Goal: Contribute content: Add original content to the website for others to see

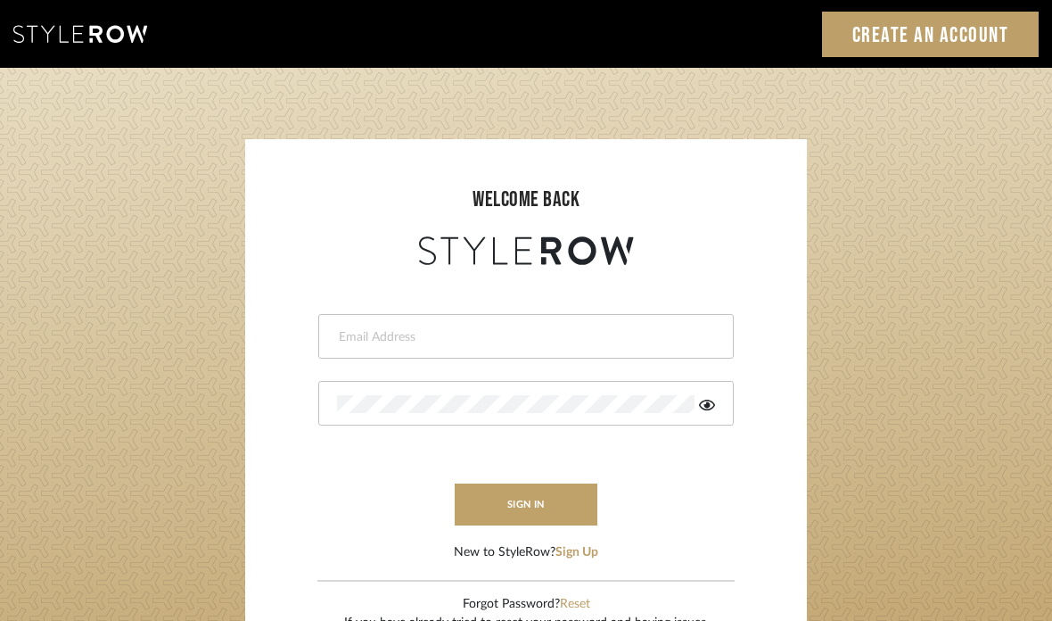
click at [583, 344] on input "email" at bounding box center [524, 337] width 374 height 18
type input "valeryhuffenus@hotmail.com"
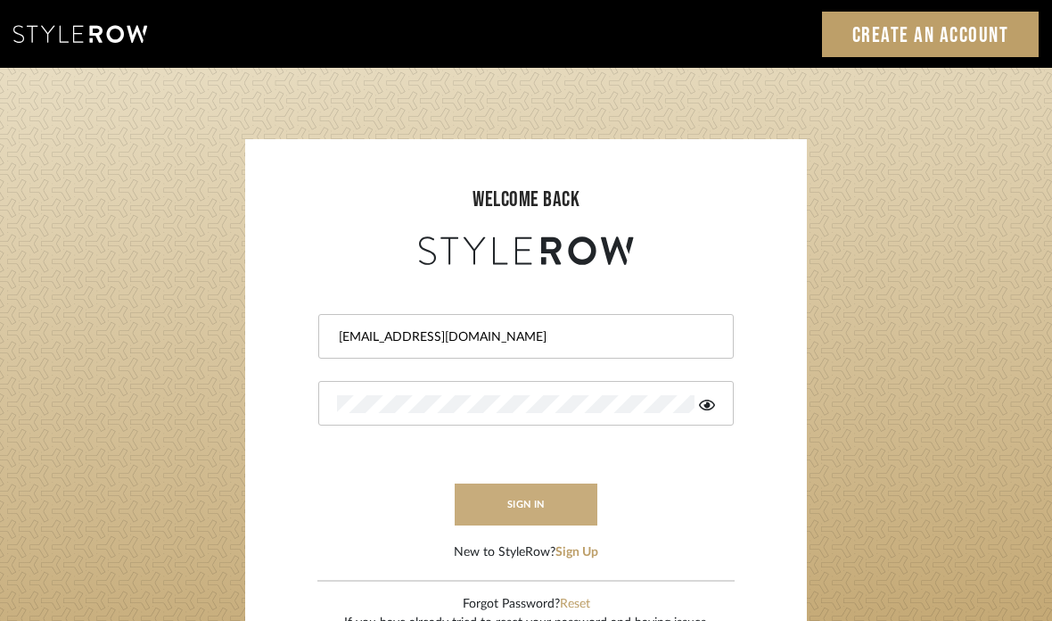
click at [580, 500] on button "sign in" at bounding box center [526, 504] width 143 height 42
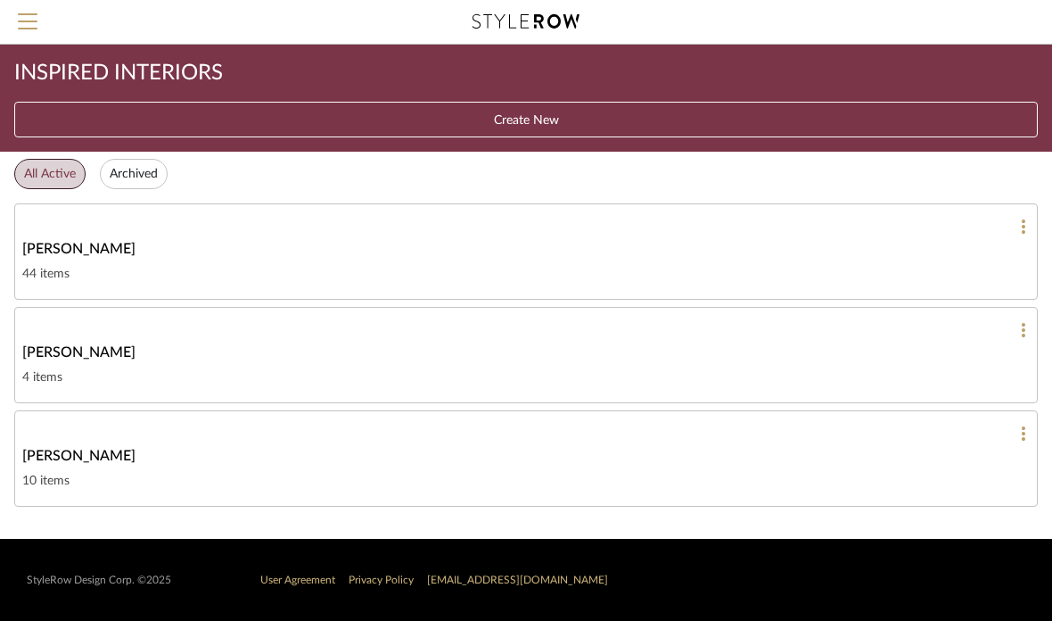
click at [120, 475] on div "10 items" at bounding box center [526, 480] width 1008 height 21
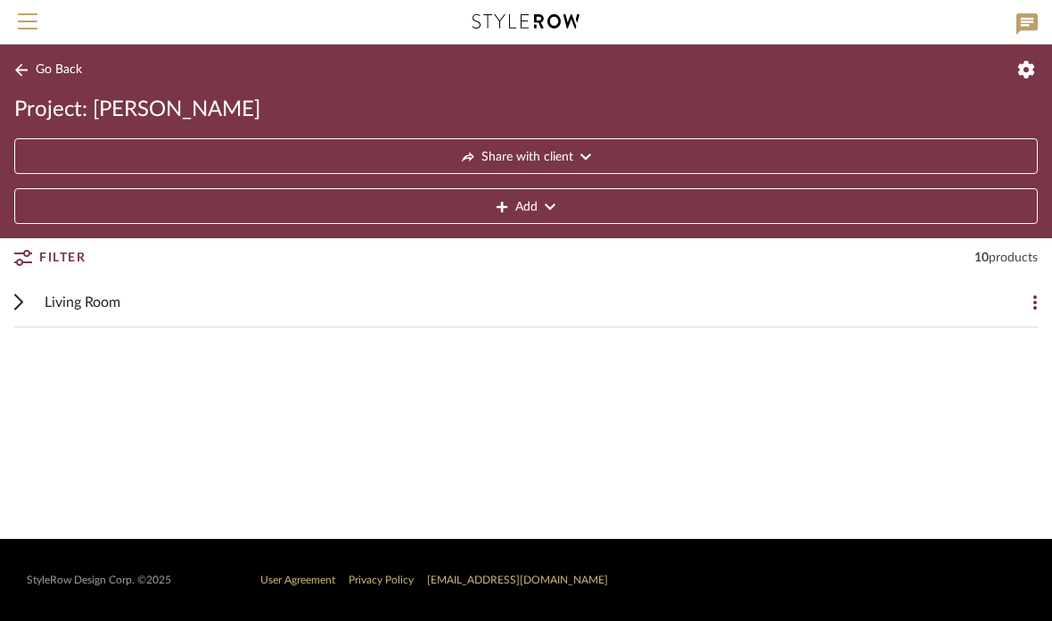
click at [81, 307] on span "Living Room" at bounding box center [83, 302] width 76 height 21
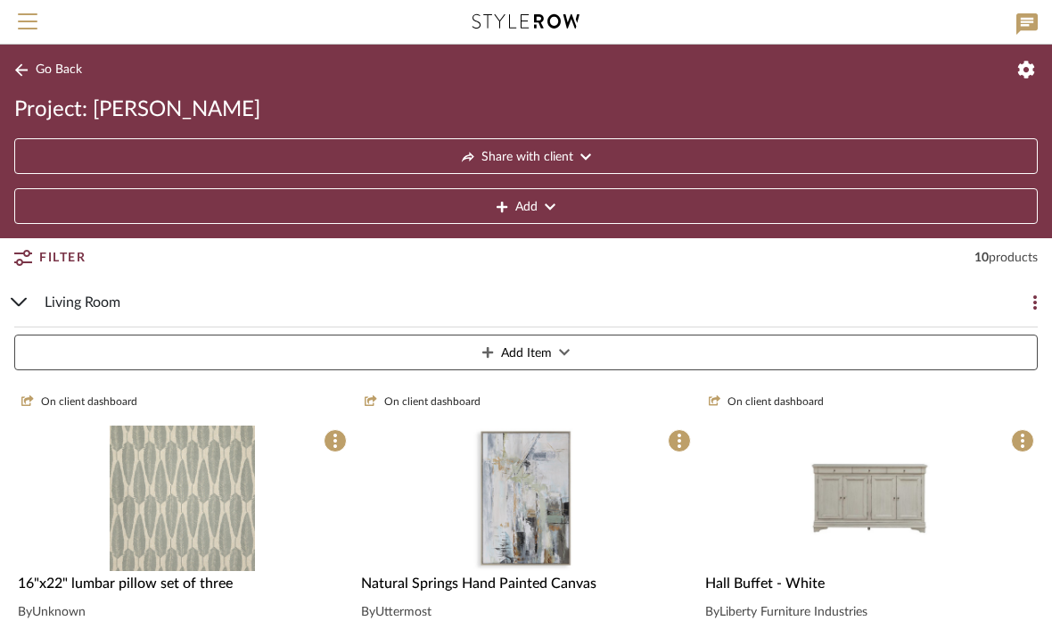
click at [60, 70] on span "Go Back" at bounding box center [59, 69] width 46 height 15
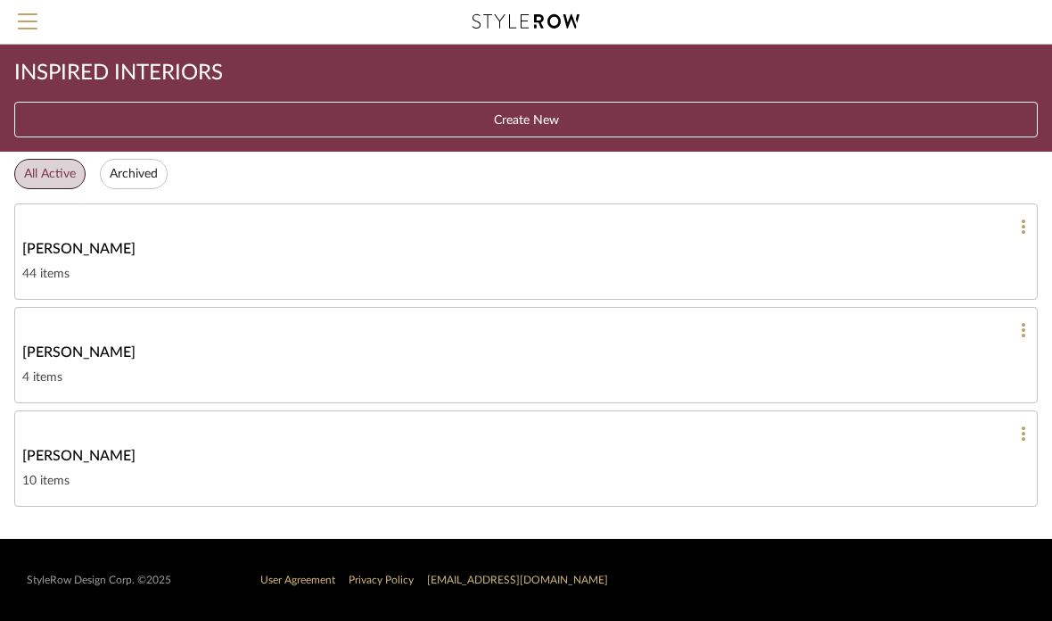
click at [96, 454] on div "[PERSON_NAME]" at bounding box center [526, 455] width 1008 height 21
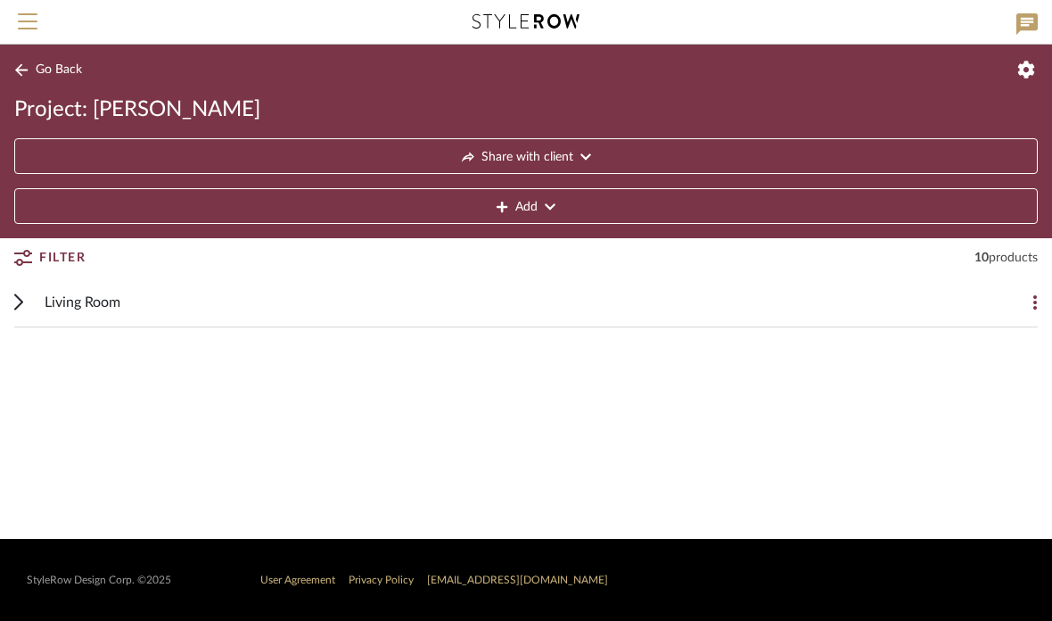
click at [1034, 76] on icon at bounding box center [1027, 70] width 18 height 18
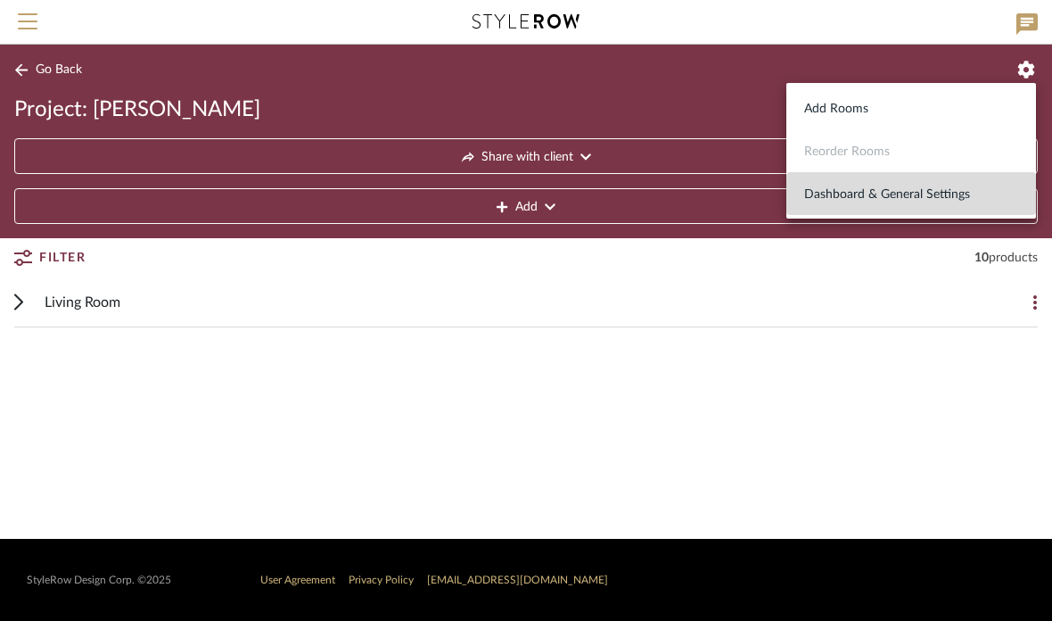
click at [885, 201] on span "Dashboard & General Settings" at bounding box center [911, 194] width 214 height 15
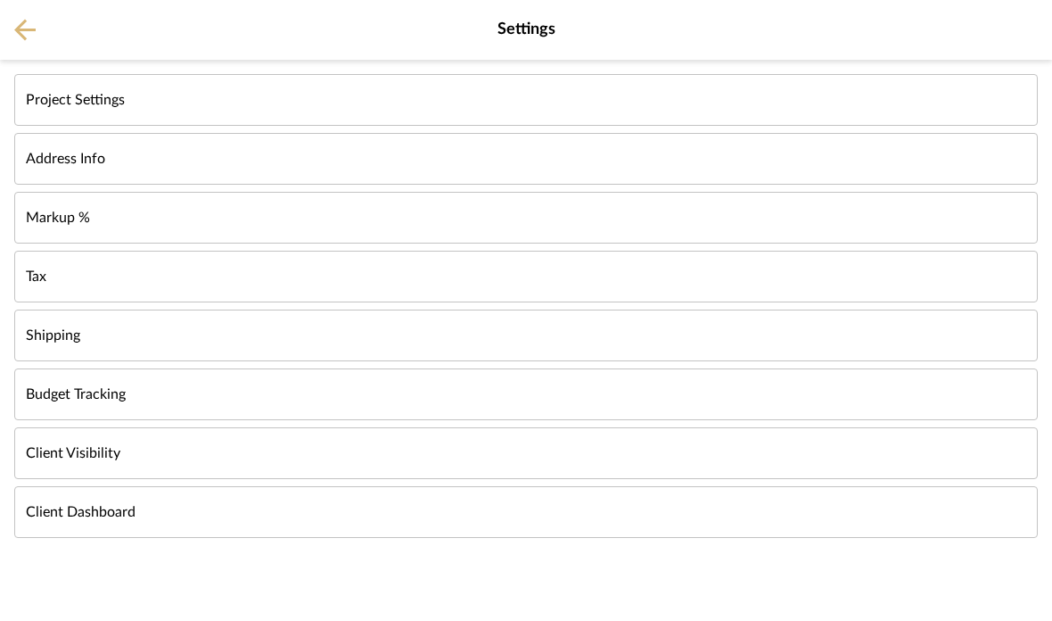
click at [18, 32] on icon at bounding box center [24, 30] width 21 height 21
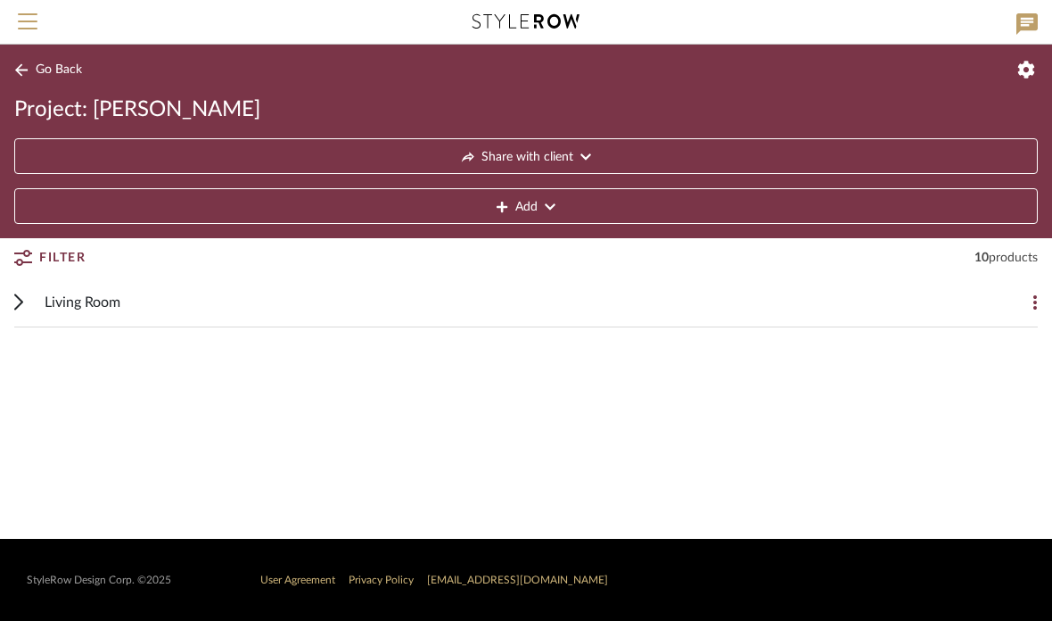
click at [66, 67] on span "Go Back" at bounding box center [59, 69] width 46 height 15
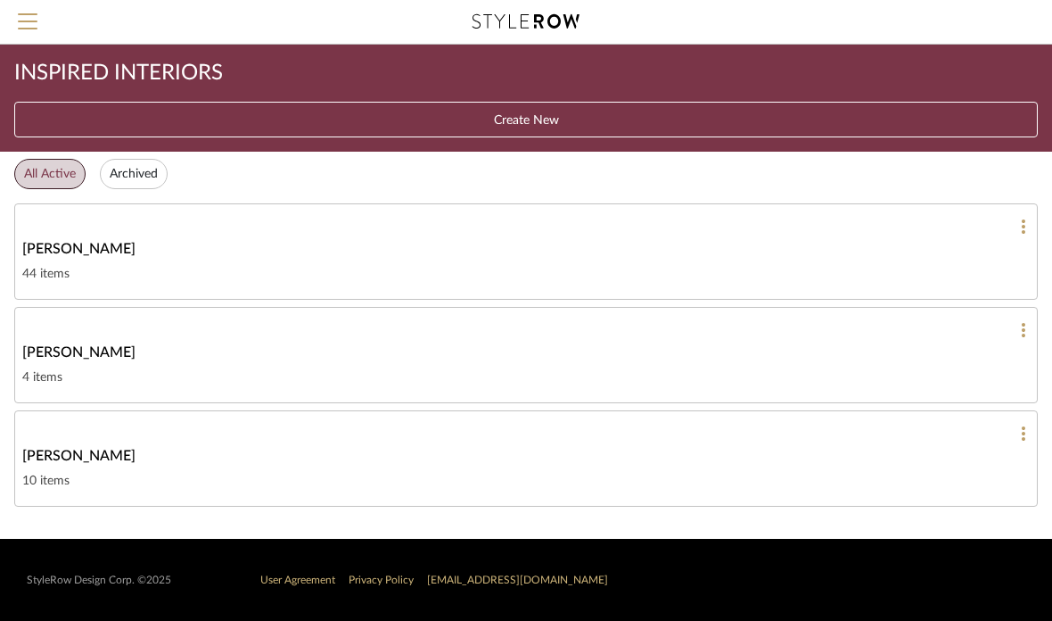
click at [66, 461] on span "[PERSON_NAME]" at bounding box center [78, 455] width 113 height 21
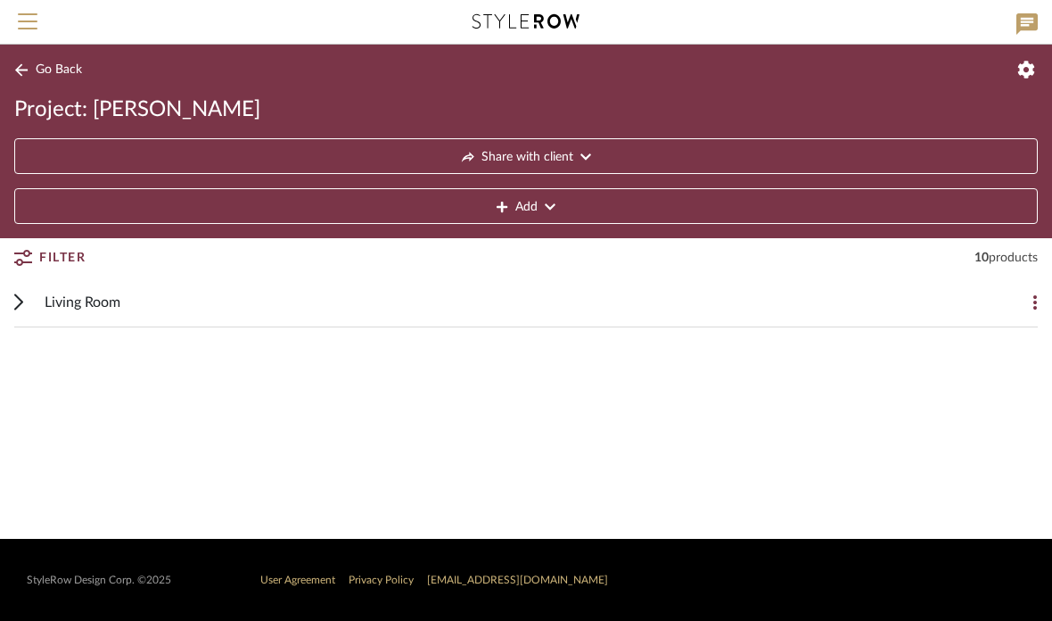
click at [1035, 303] on icon at bounding box center [1036, 302] width 4 height 14
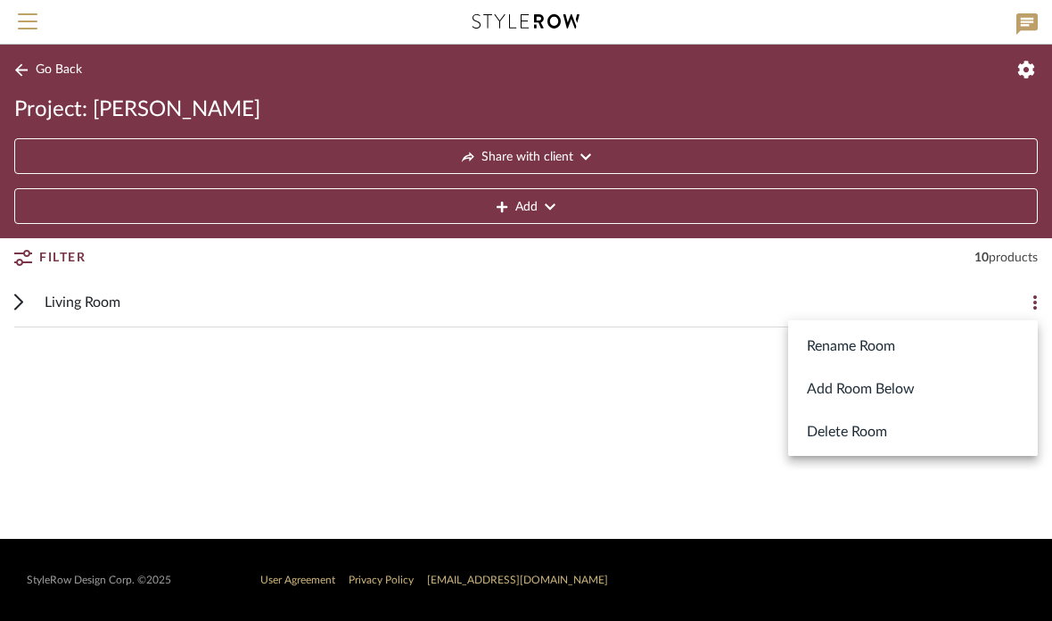
click at [100, 296] on div at bounding box center [526, 310] width 1052 height 621
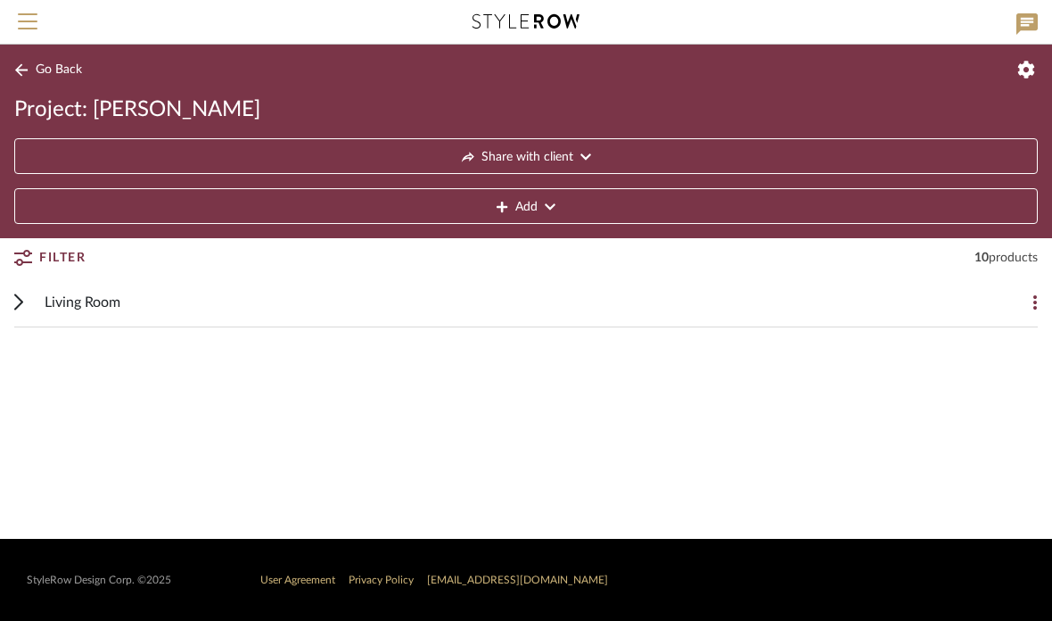
click at [98, 311] on span "Living Room" at bounding box center [83, 302] width 76 height 21
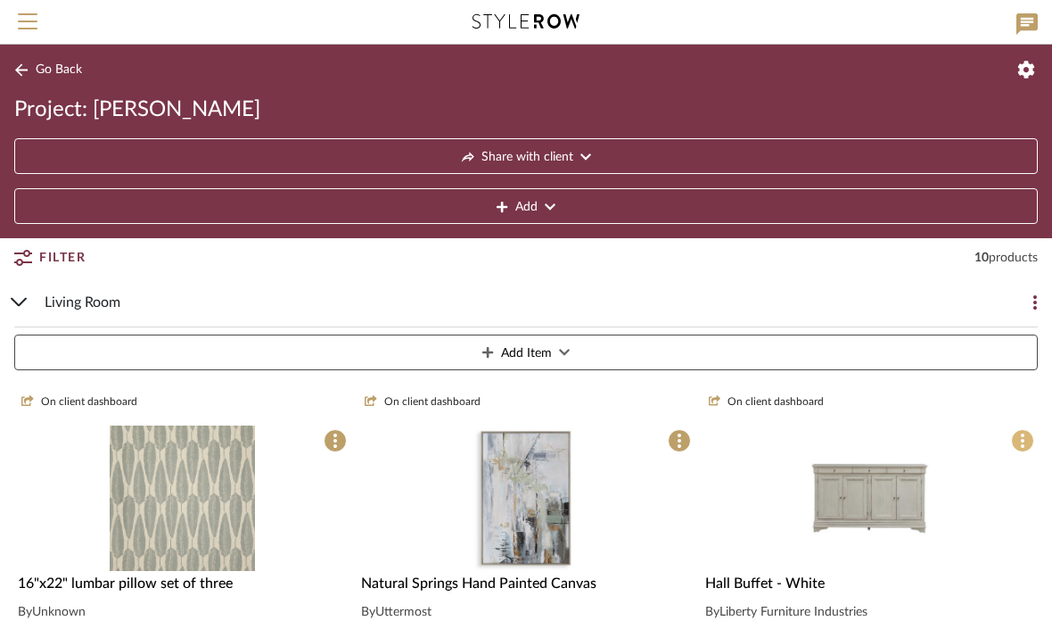
click at [1030, 437] on span at bounding box center [1022, 440] width 23 height 23
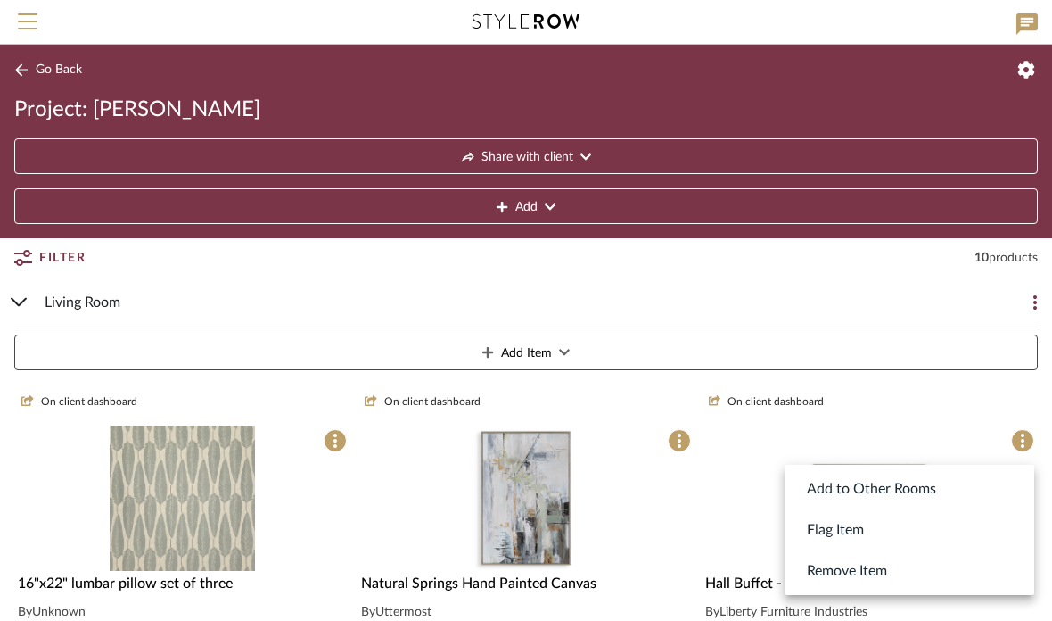
click at [978, 420] on div at bounding box center [526, 310] width 1052 height 621
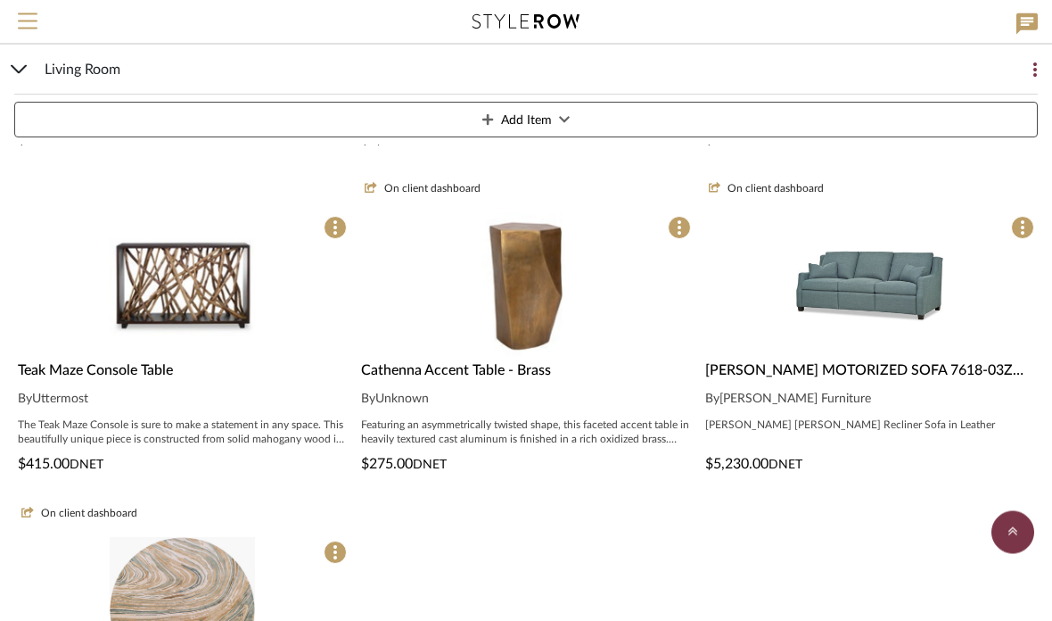
scroll to position [862, 0]
click at [32, 15] on span "Menu" at bounding box center [28, 26] width 20 height 27
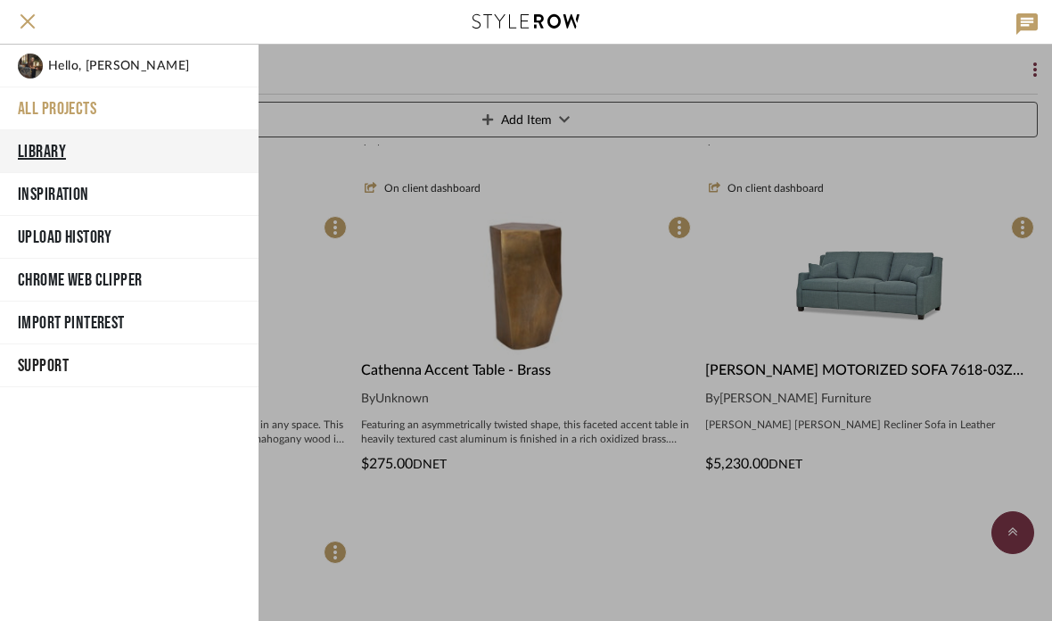
click at [81, 149] on button "Library" at bounding box center [129, 151] width 259 height 43
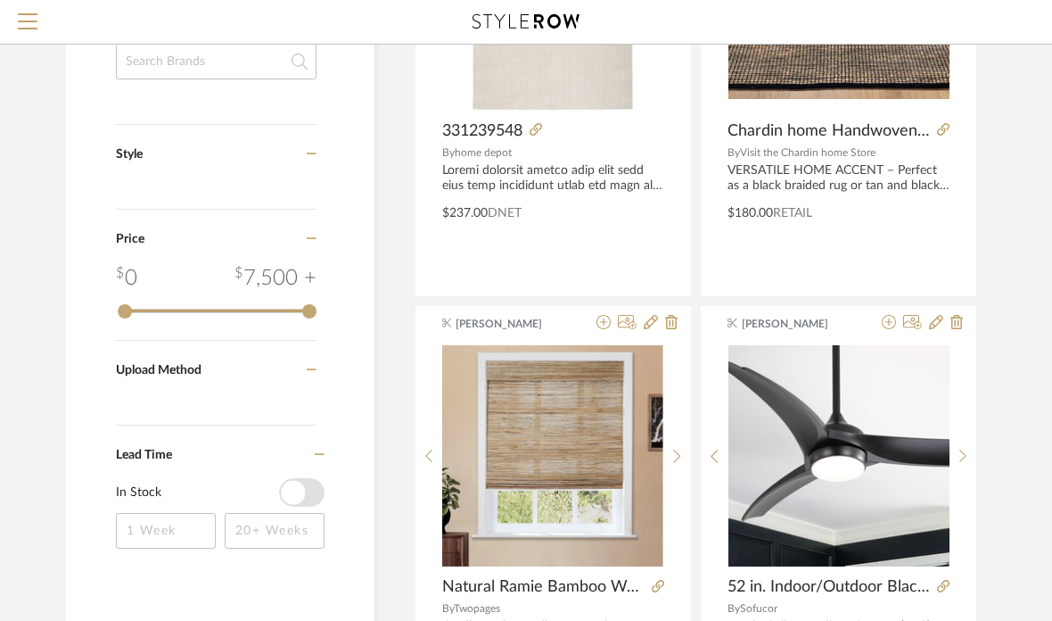
scroll to position [934, 0]
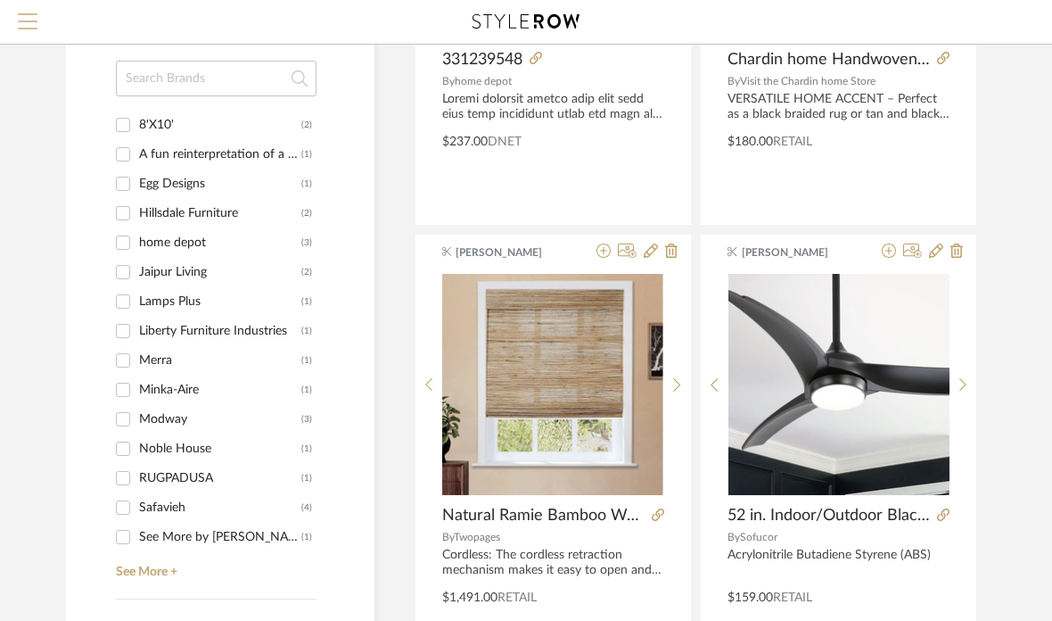
click at [30, 22] on span "Menu" at bounding box center [28, 26] width 20 height 27
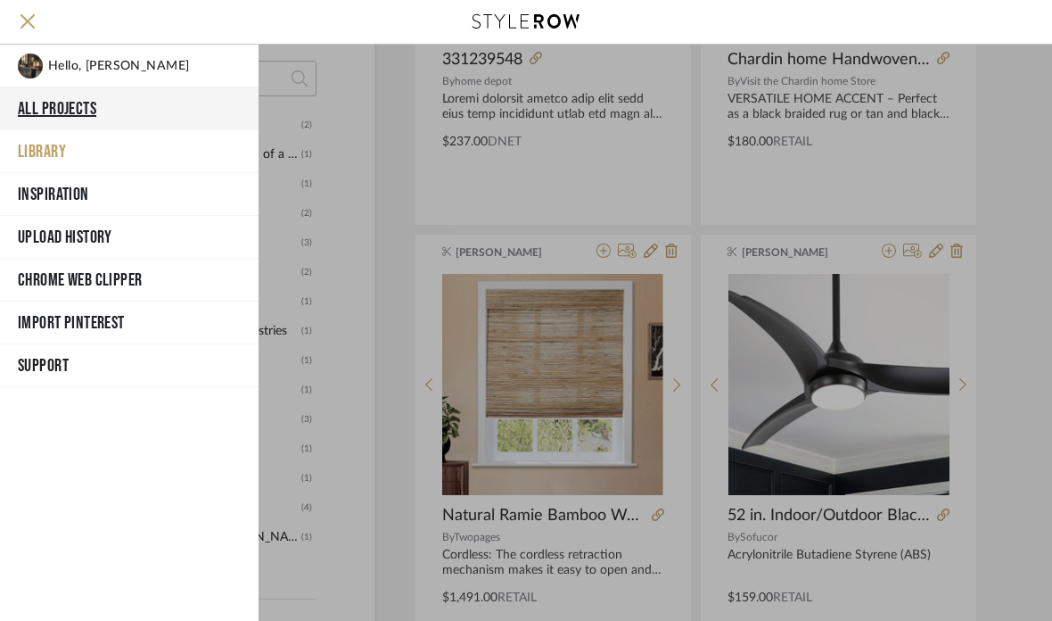
click at [98, 113] on button "All Projects" at bounding box center [129, 108] width 259 height 43
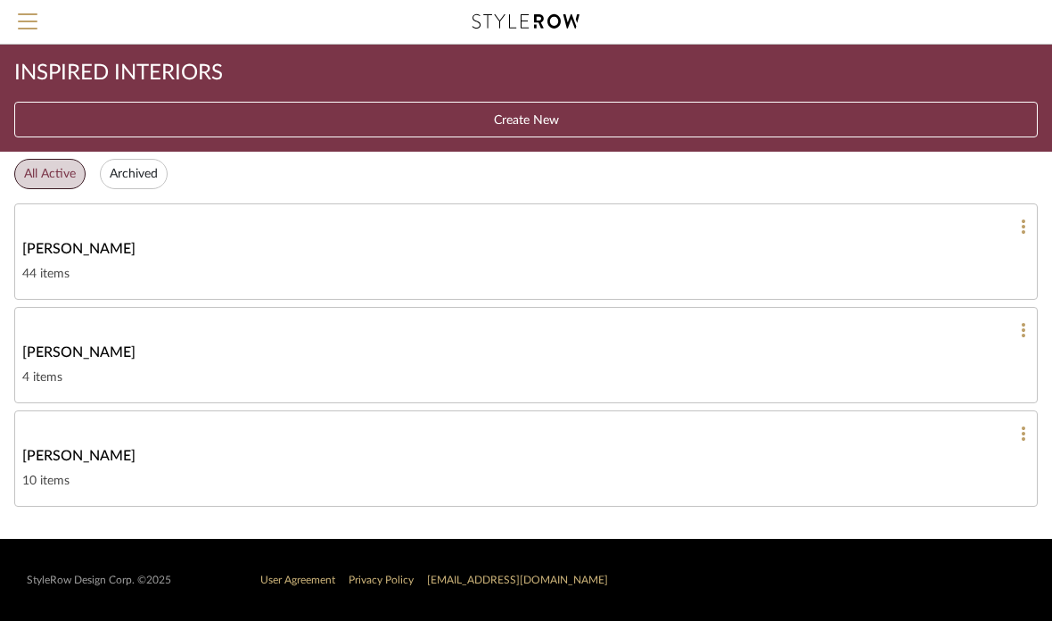
click at [99, 459] on div "[PERSON_NAME]" at bounding box center [526, 455] width 1008 height 21
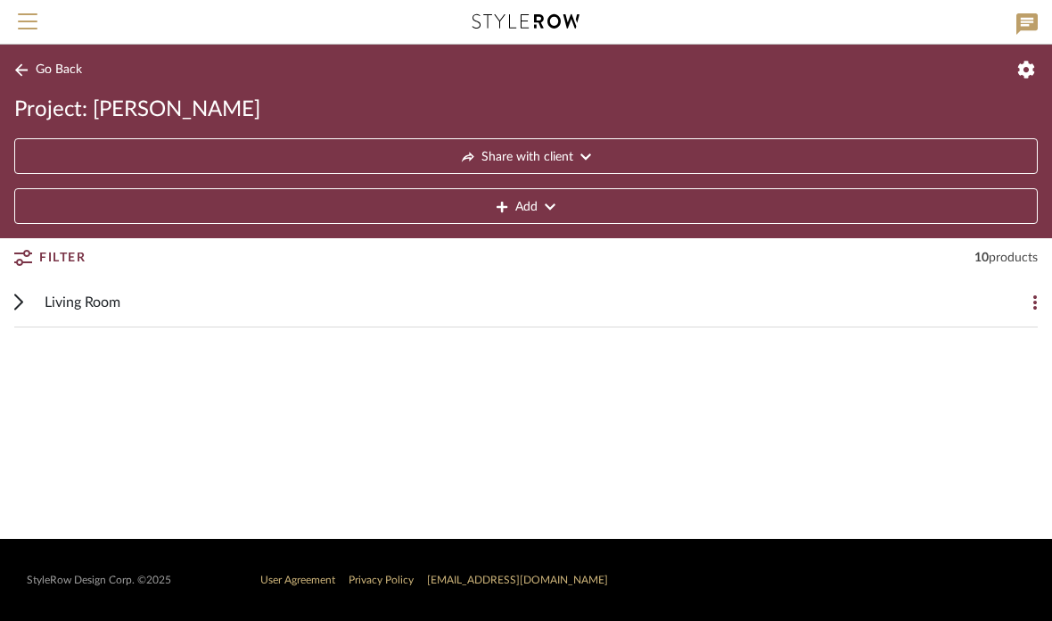
click at [79, 309] on span "Living Room" at bounding box center [83, 302] width 76 height 21
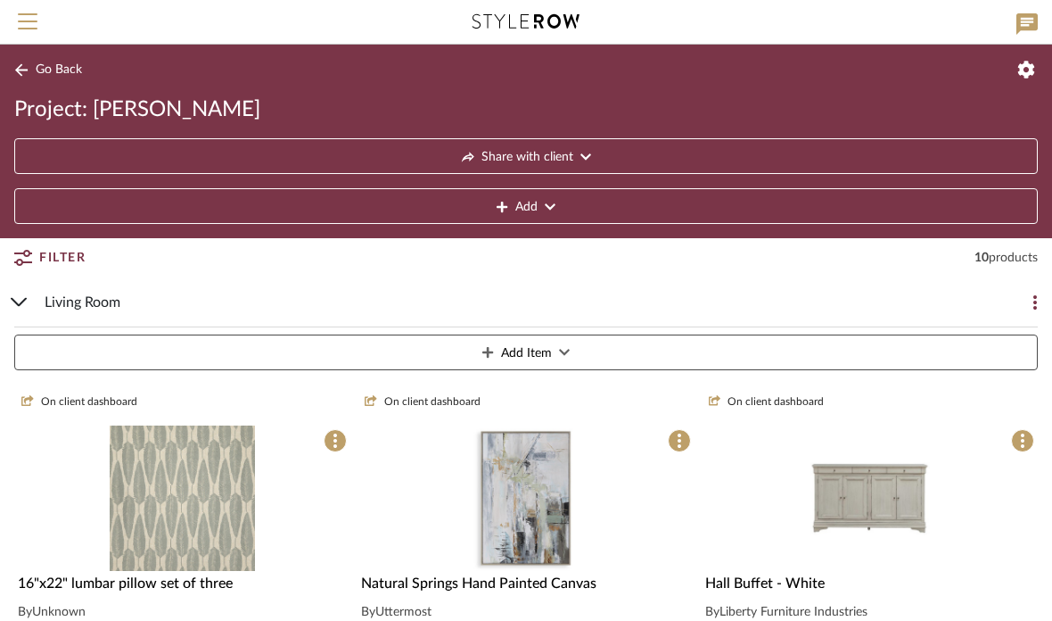
click at [67, 262] on span "Filter" at bounding box center [62, 258] width 46 height 32
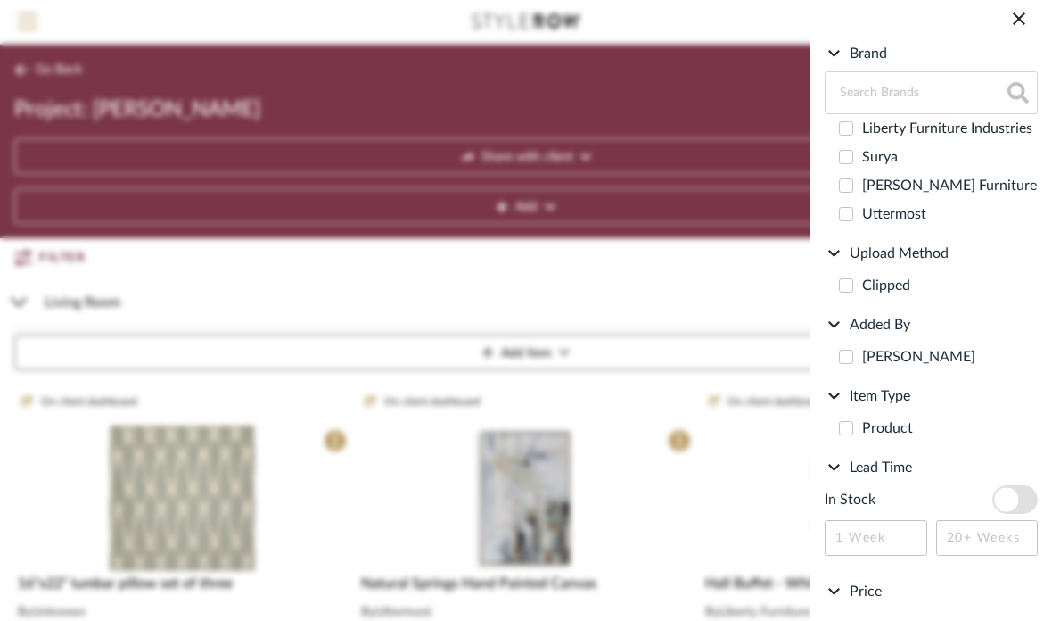
click at [1021, 17] on icon at bounding box center [1019, 18] width 12 height 12
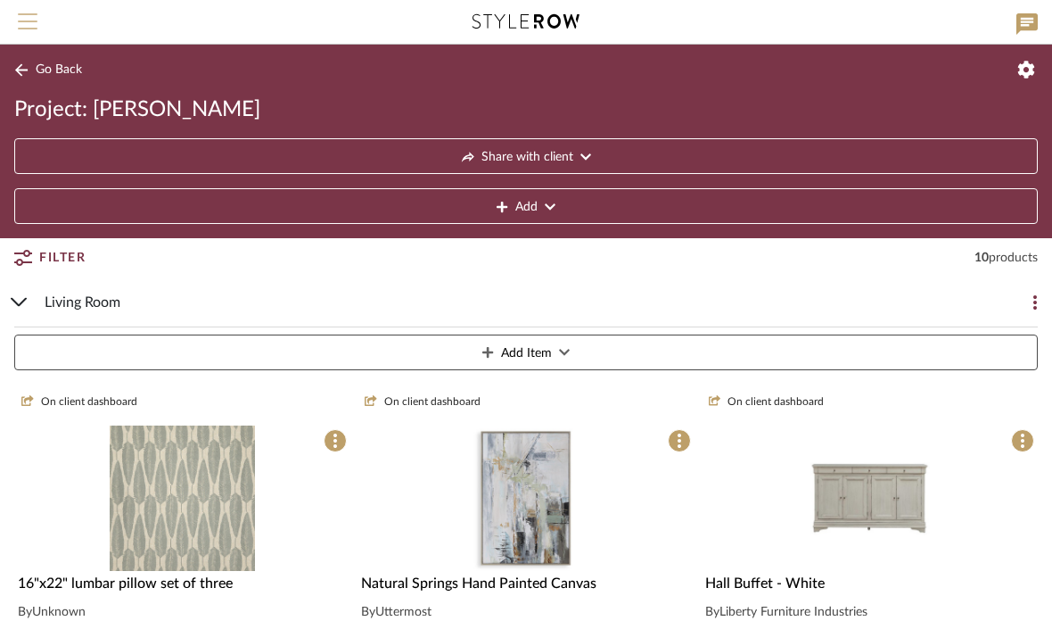
click at [23, 23] on span "Menu" at bounding box center [28, 26] width 20 height 27
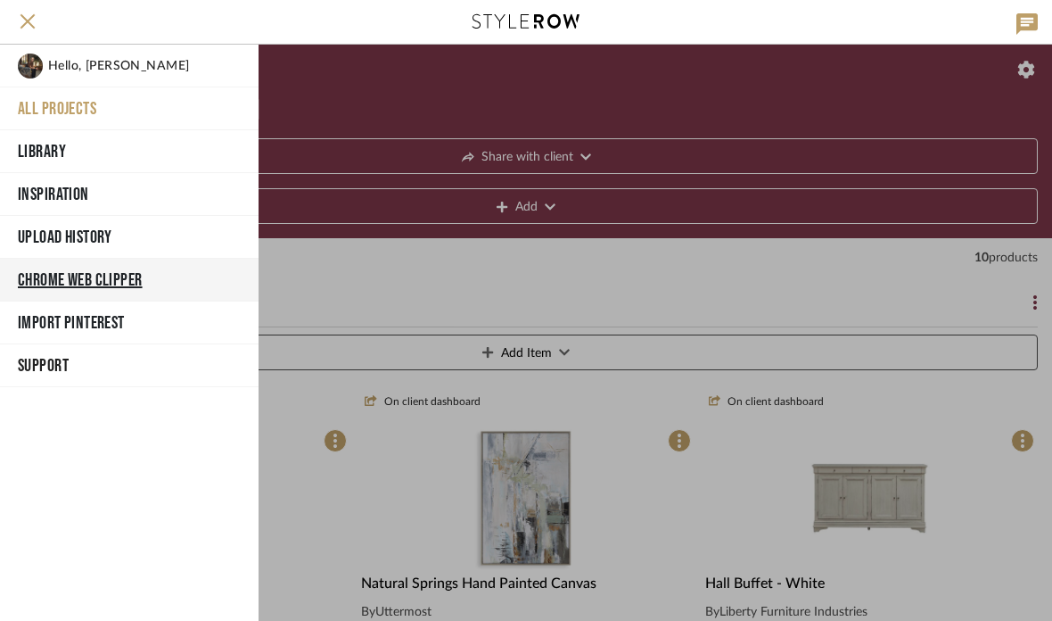
click at [128, 287] on button "Chrome Web Clipper" at bounding box center [129, 280] width 259 height 43
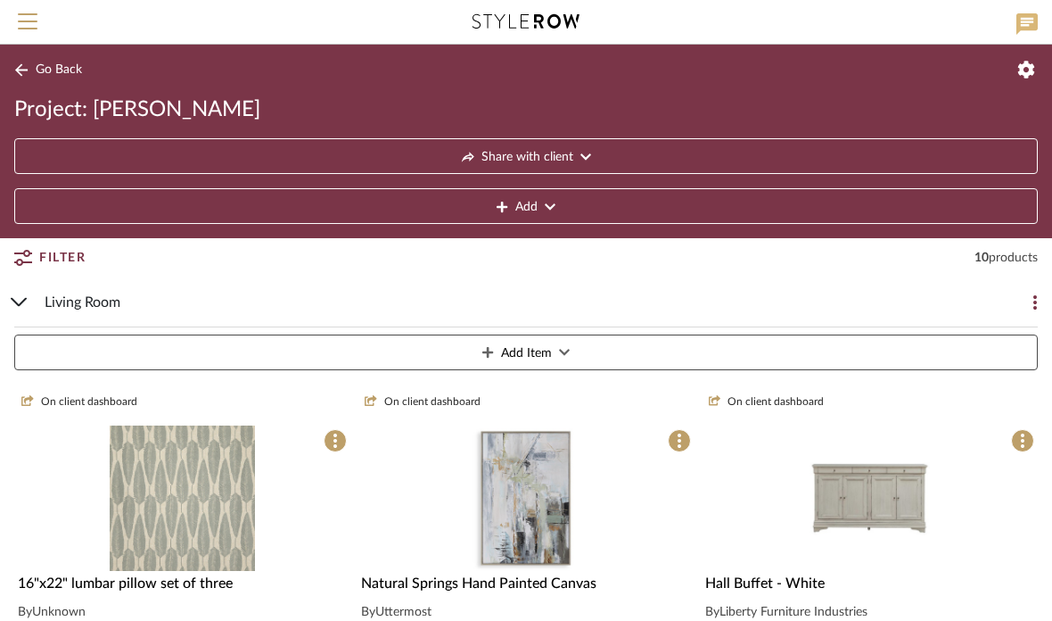
click at [1037, 29] on icon at bounding box center [1027, 23] width 21 height 21
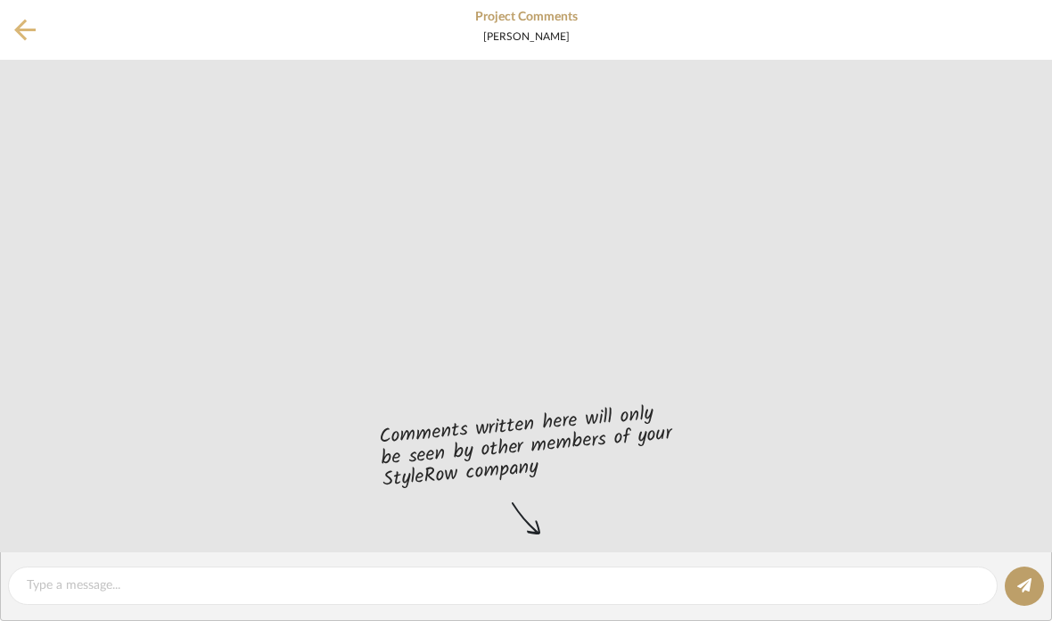
click at [21, 29] on icon at bounding box center [24, 30] width 21 height 21
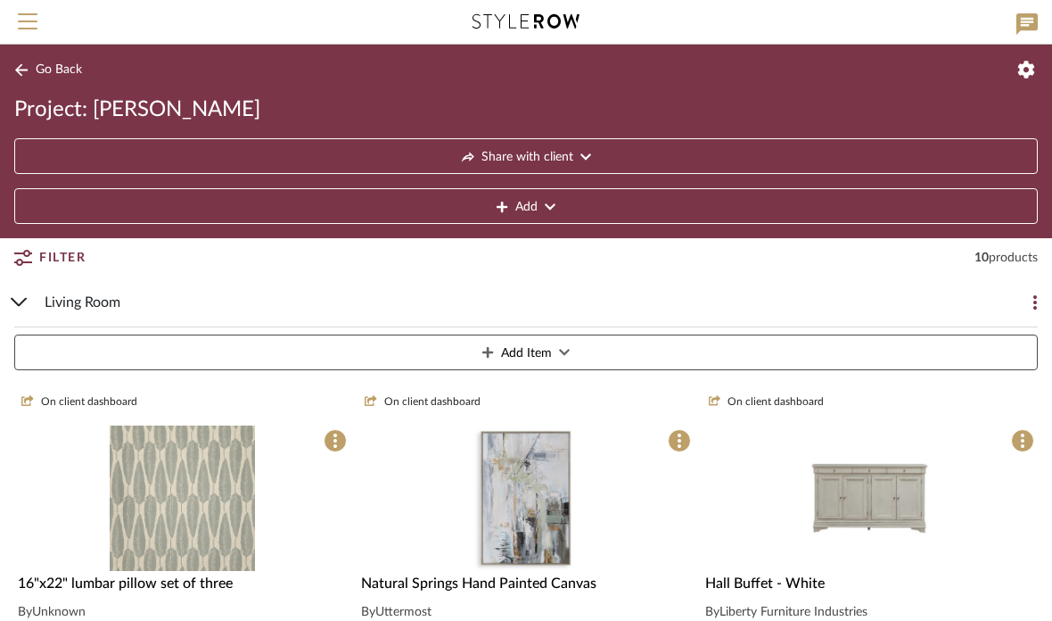
click at [1035, 298] on icon at bounding box center [1036, 302] width 4 height 14
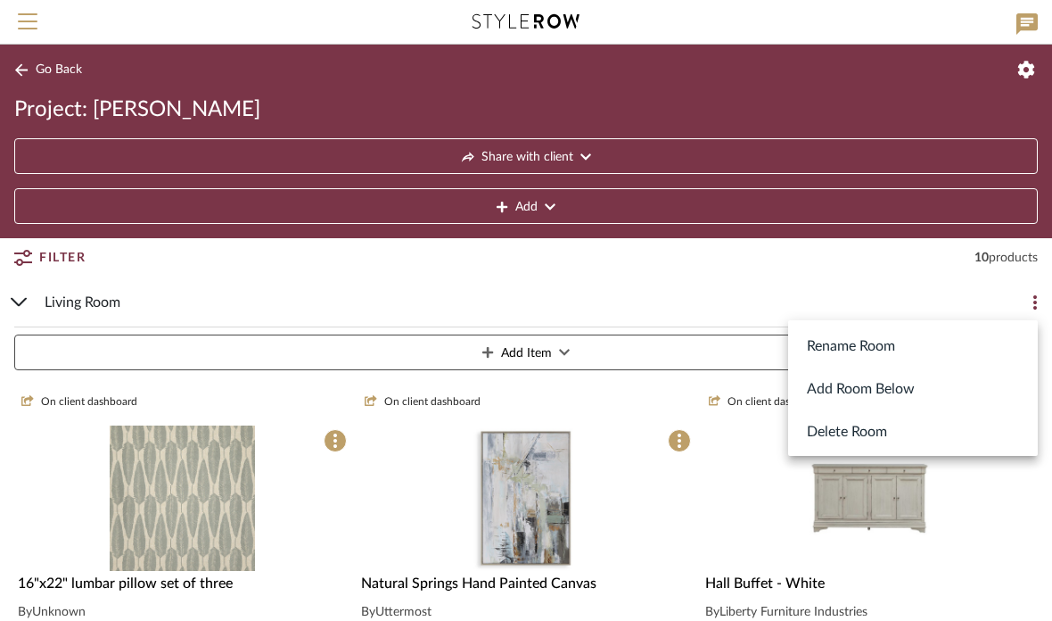
click at [741, 482] on div at bounding box center [526, 310] width 1052 height 621
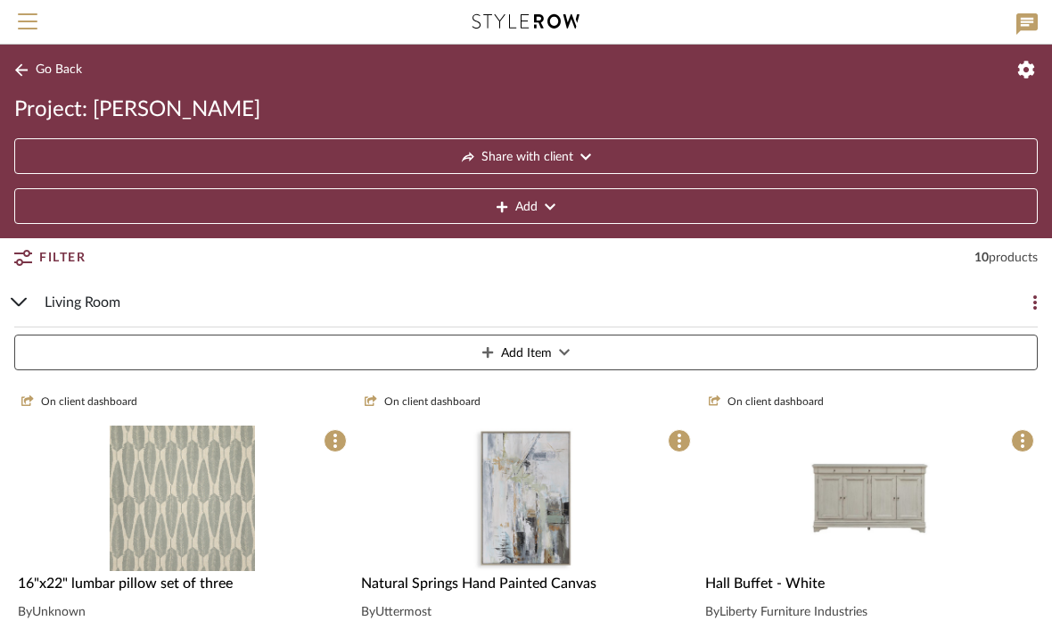
click at [1035, 288] on button at bounding box center [1020, 302] width 36 height 36
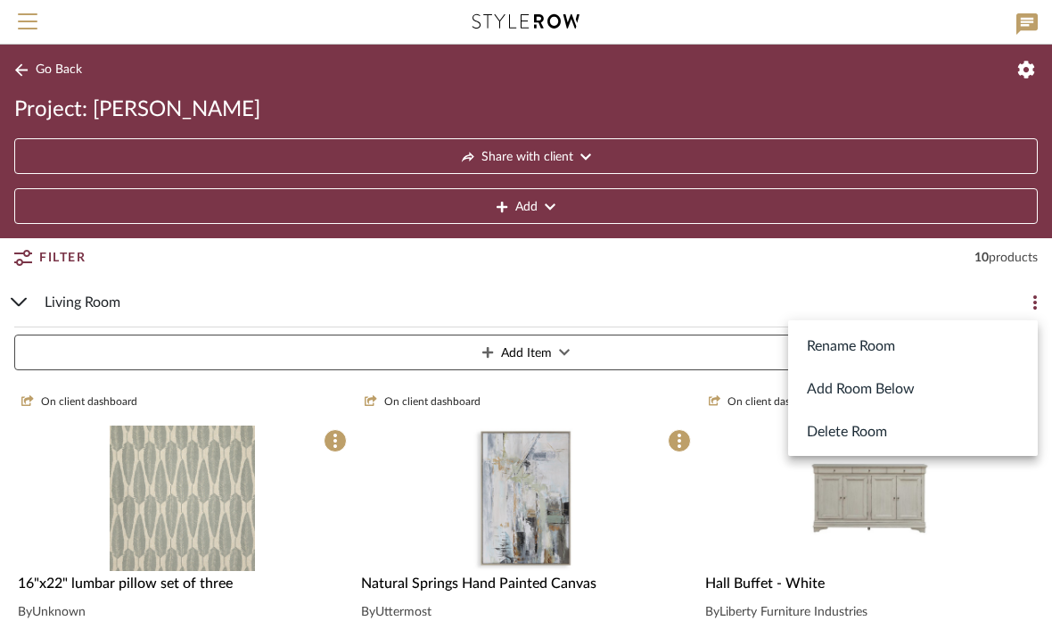
click at [909, 388] on button "Add Room Below" at bounding box center [913, 388] width 250 height 43
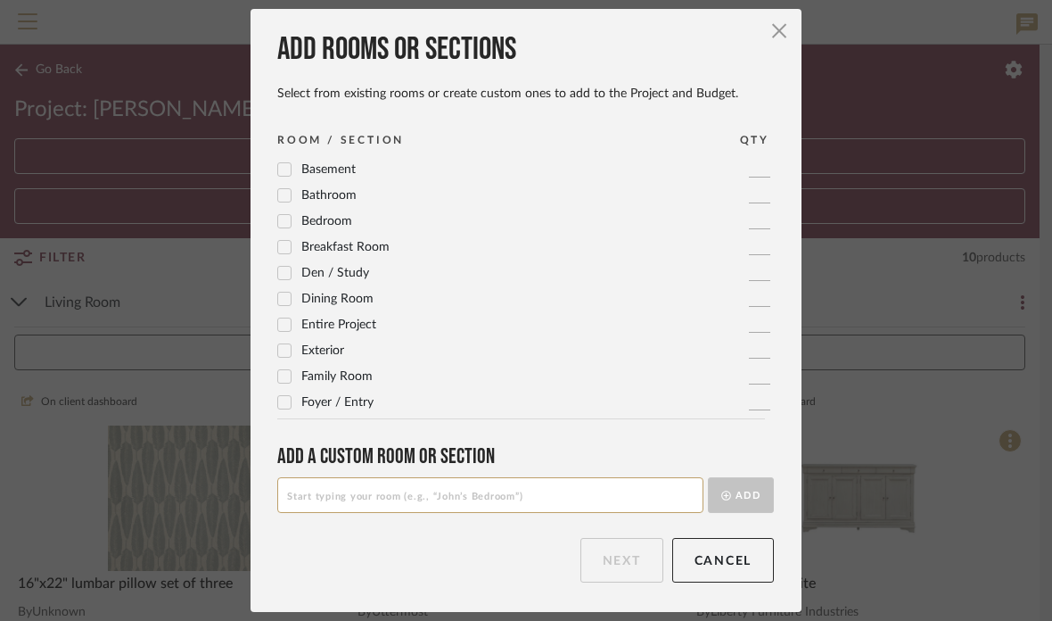
click at [285, 303] on icon at bounding box center [284, 299] width 12 height 12
checkbox input "true"
click at [621, 575] on button "Next" at bounding box center [622, 560] width 83 height 45
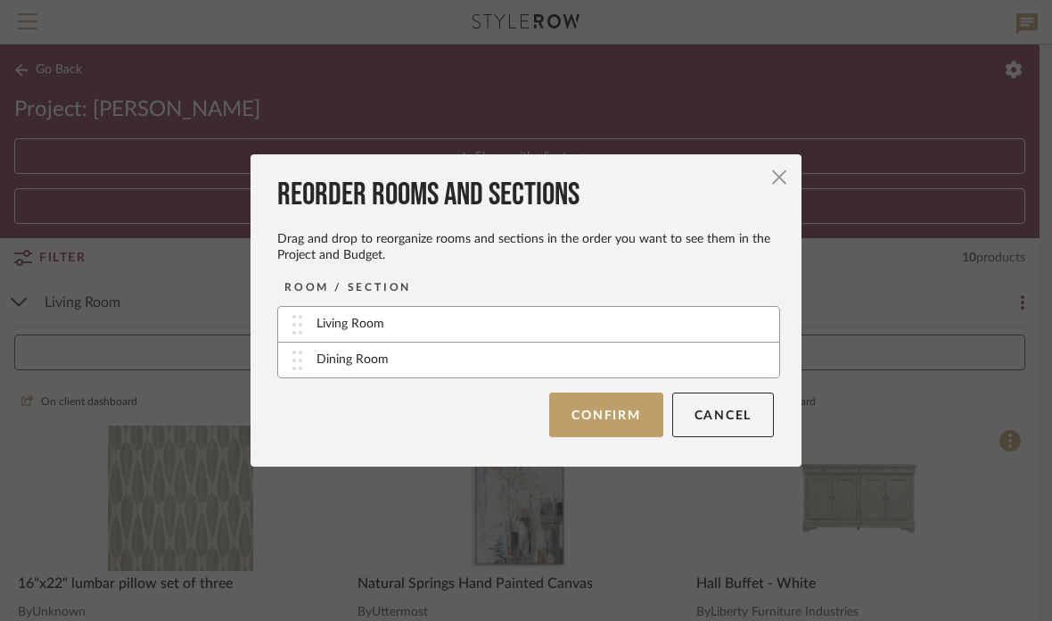
click at [384, 356] on div "Dining Room" at bounding box center [353, 359] width 72 height 19
click at [380, 361] on div "Dining Room" at bounding box center [353, 359] width 72 height 19
click at [616, 418] on button "Confirm" at bounding box center [605, 414] width 113 height 45
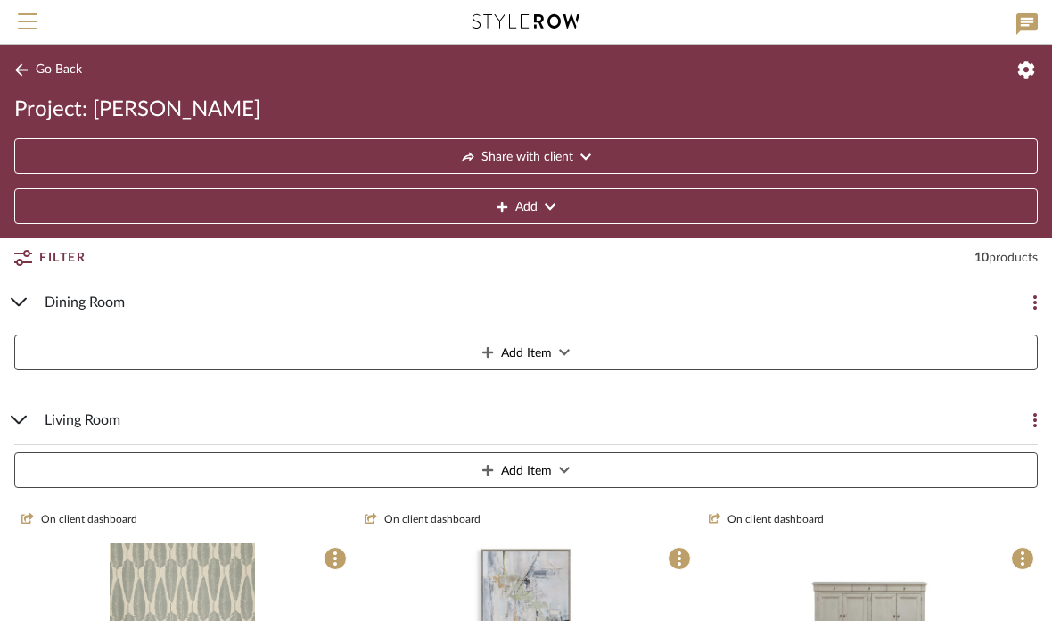
click at [536, 357] on span "Add Item" at bounding box center [526, 353] width 51 height 36
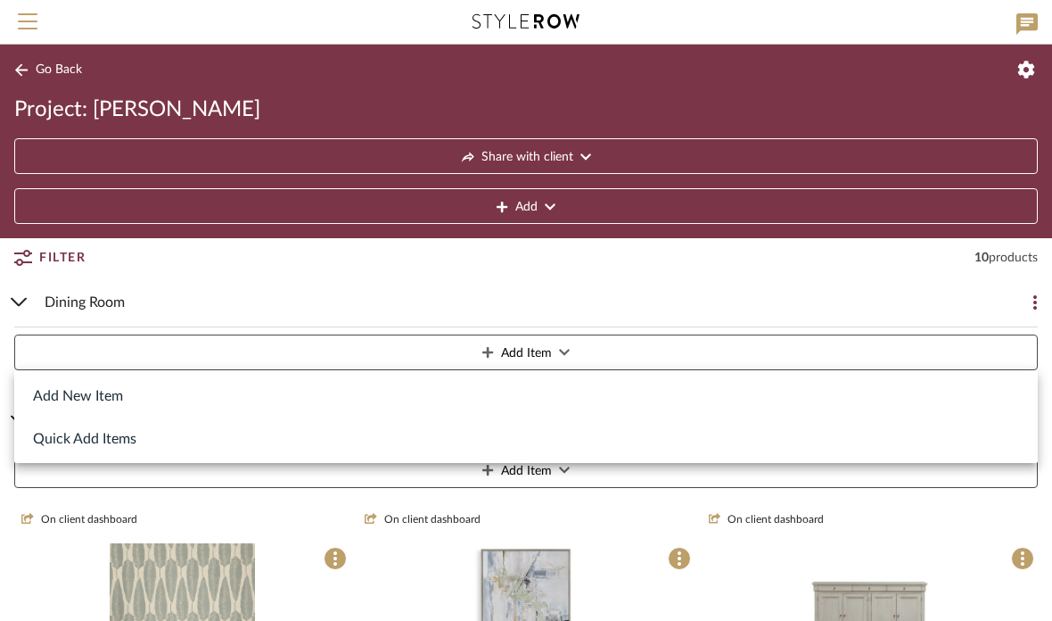
click at [118, 398] on button "Add New Item" at bounding box center [526, 395] width 1024 height 43
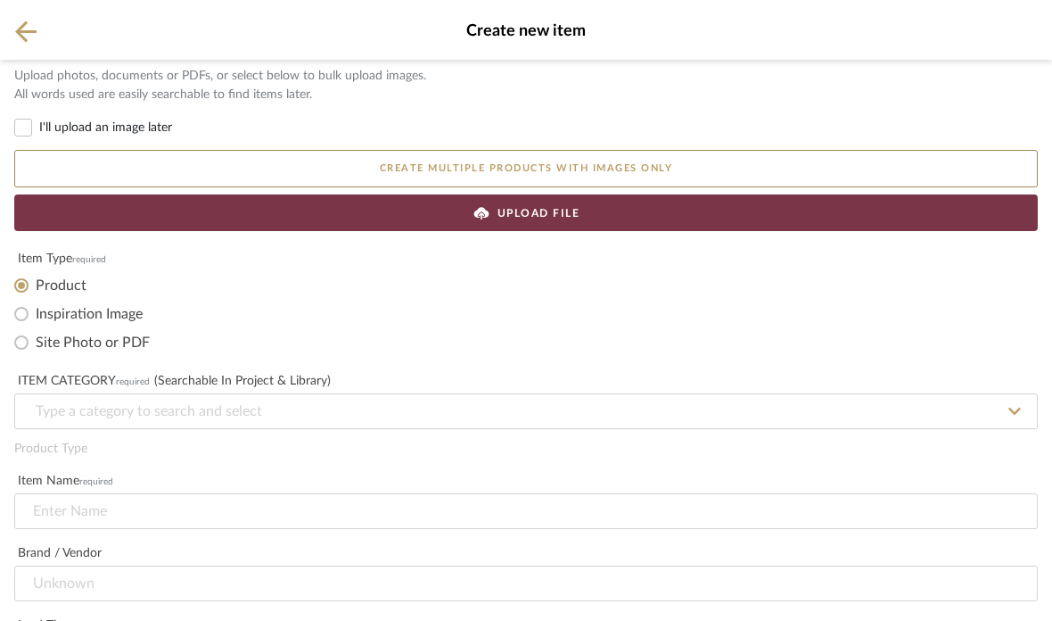
click at [549, 225] on div "UPLOAD FILE" at bounding box center [526, 212] width 1024 height 37
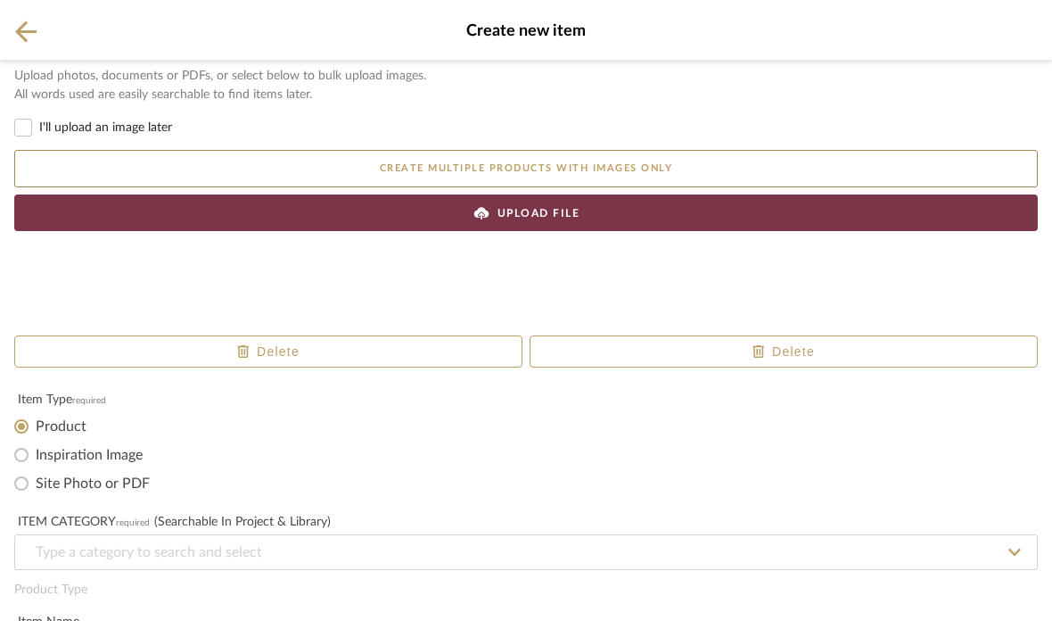
scroll to position [199, 0]
click at [345, 534] on input at bounding box center [526, 552] width 1024 height 36
type input "Accent Tables"
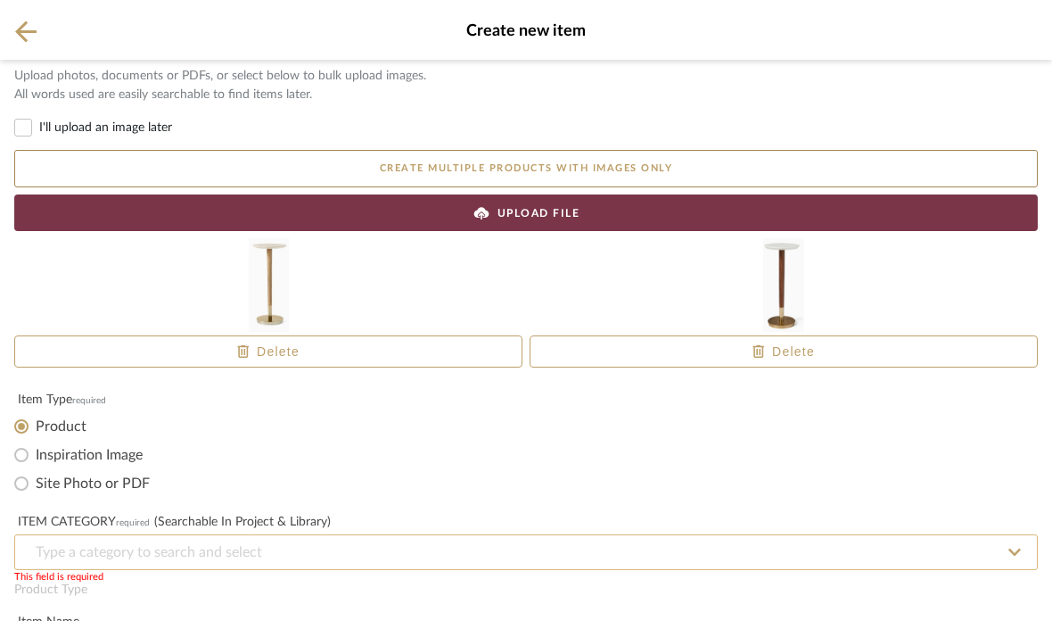
click at [199, 534] on input at bounding box center [526, 552] width 1024 height 36
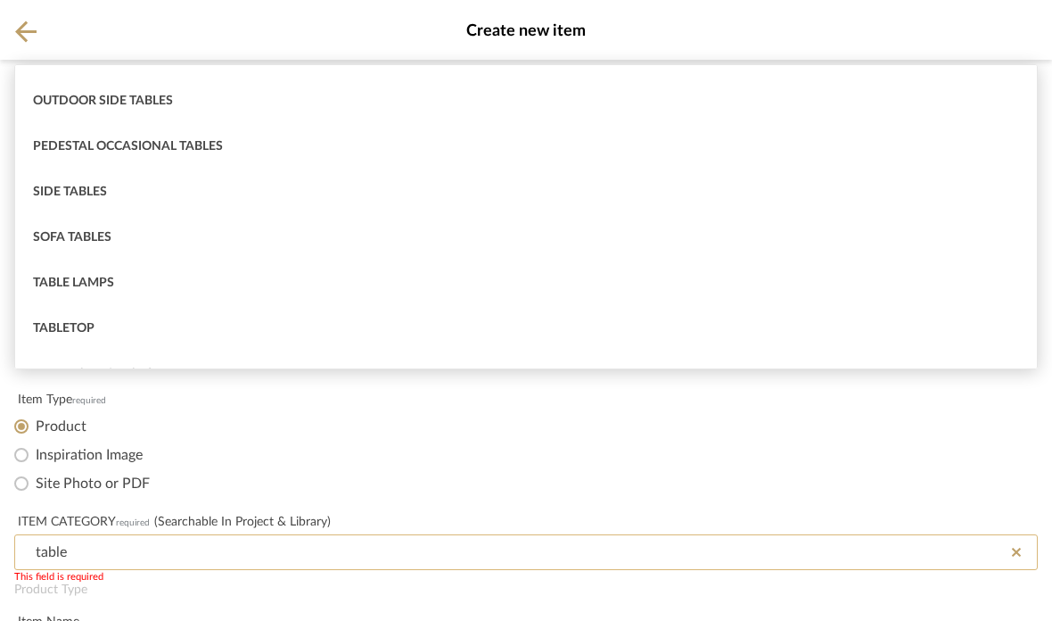
scroll to position [620, 0]
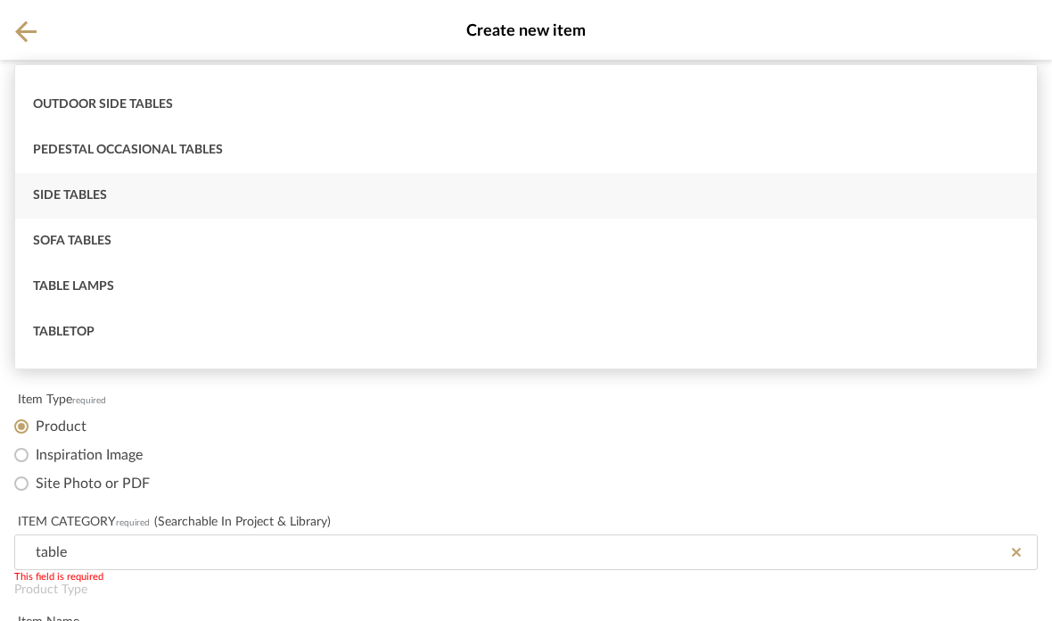
click at [92, 197] on span "Side Tables" at bounding box center [70, 195] width 74 height 12
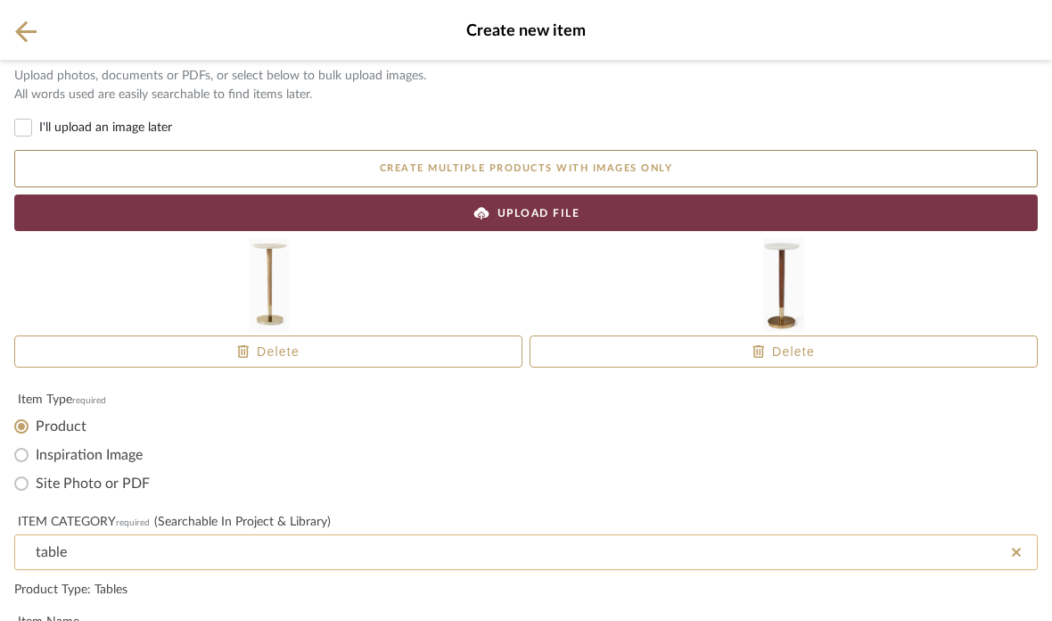
type input "Side Tables"
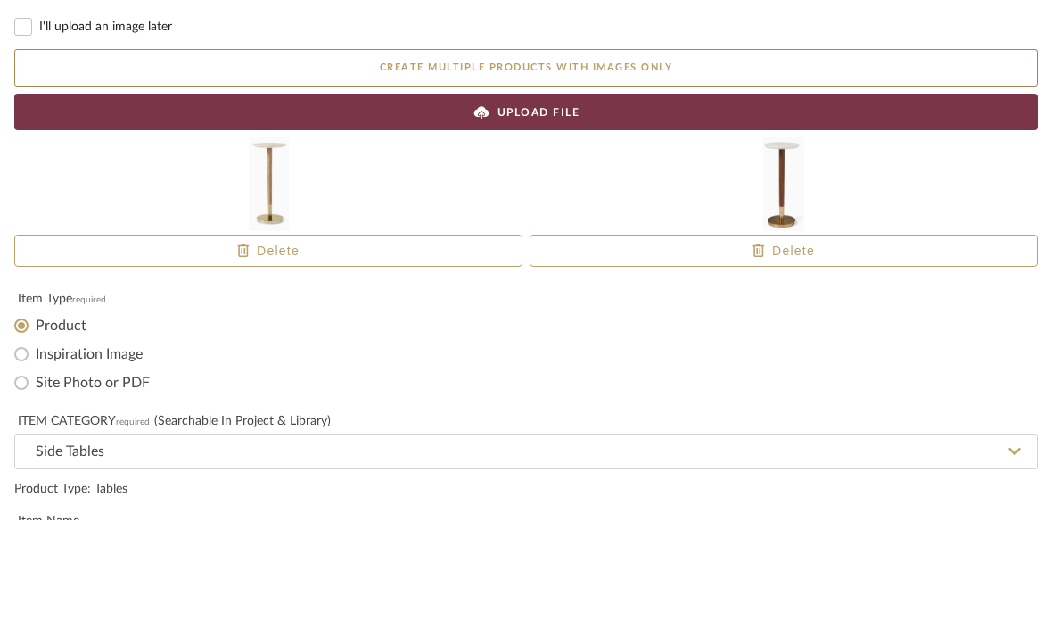
scroll to position [332, 0]
type input "West Elm"
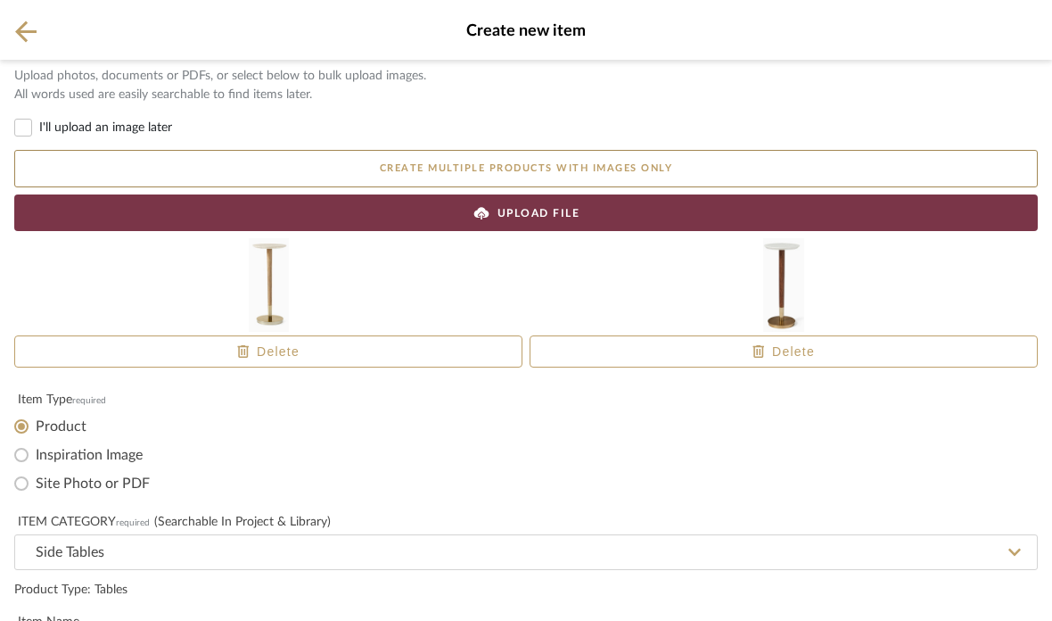
scroll to position [509, 0]
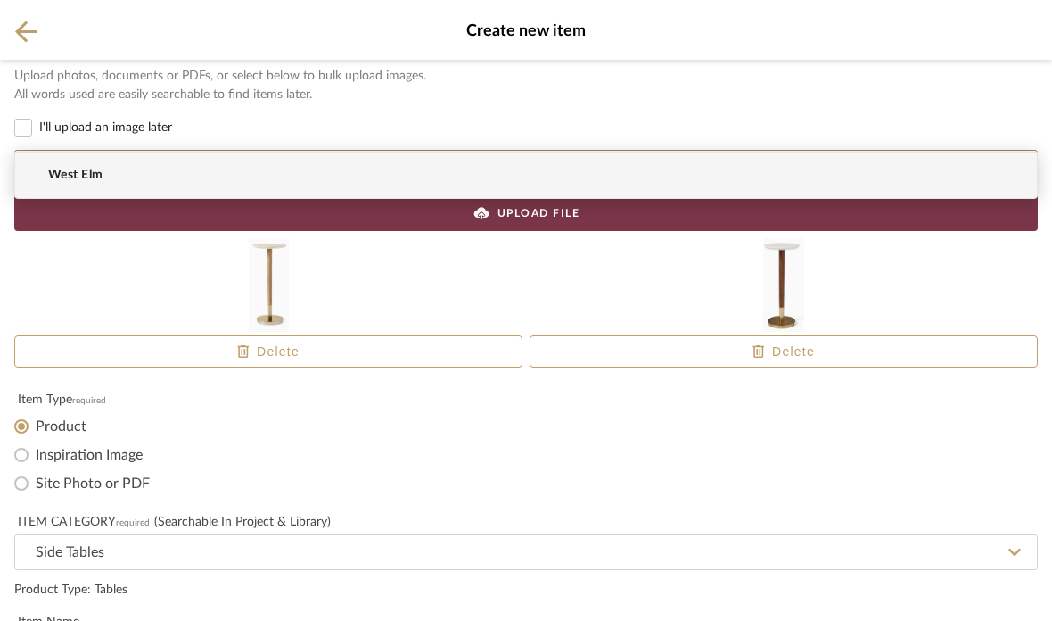
scroll to position [619, 0]
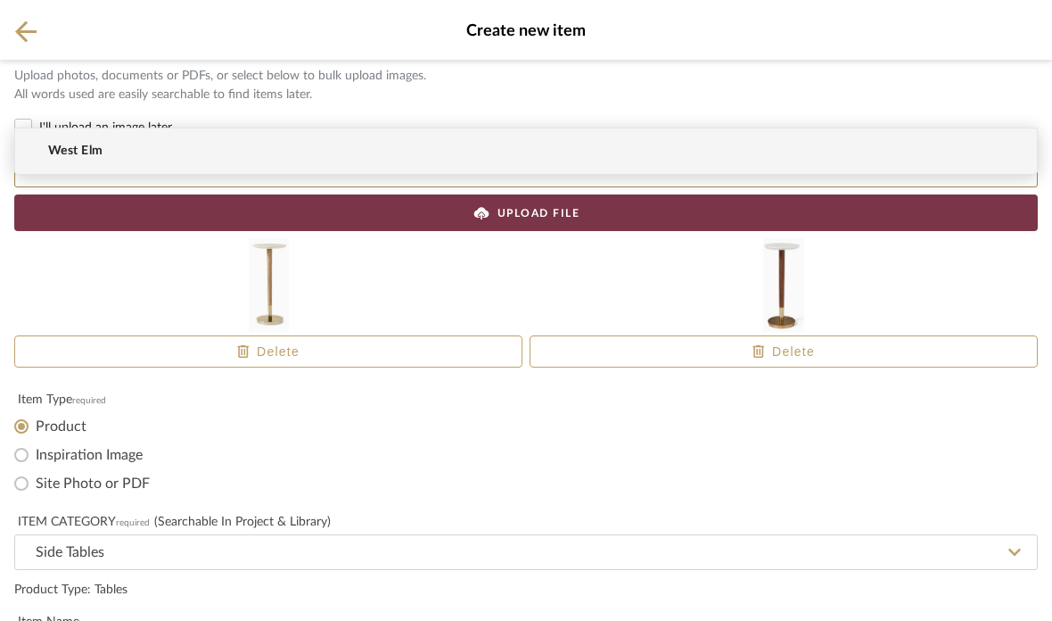
type input "West Elm"
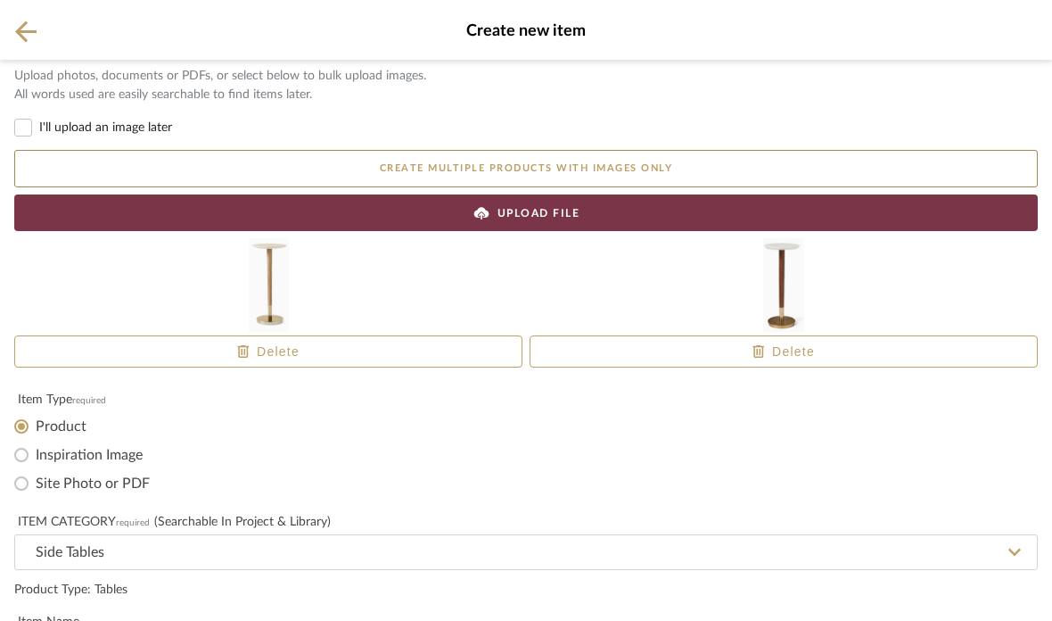
select select "2"
type input "Retail"
type input "$235.00"
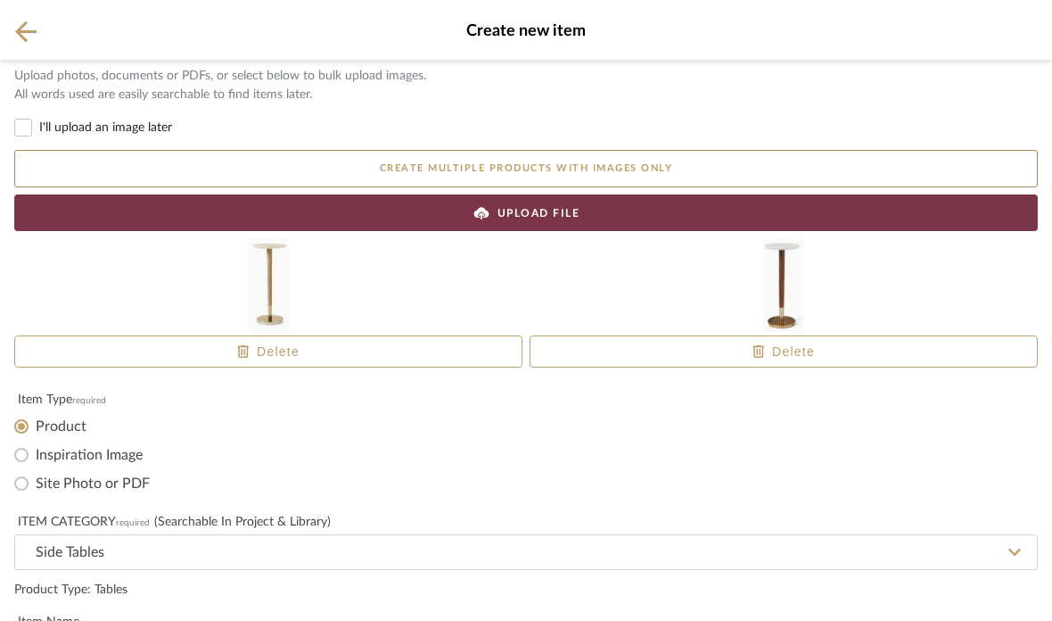
type input "N"
type input "Mid Century Modern Drink Table"
type input "west elm"
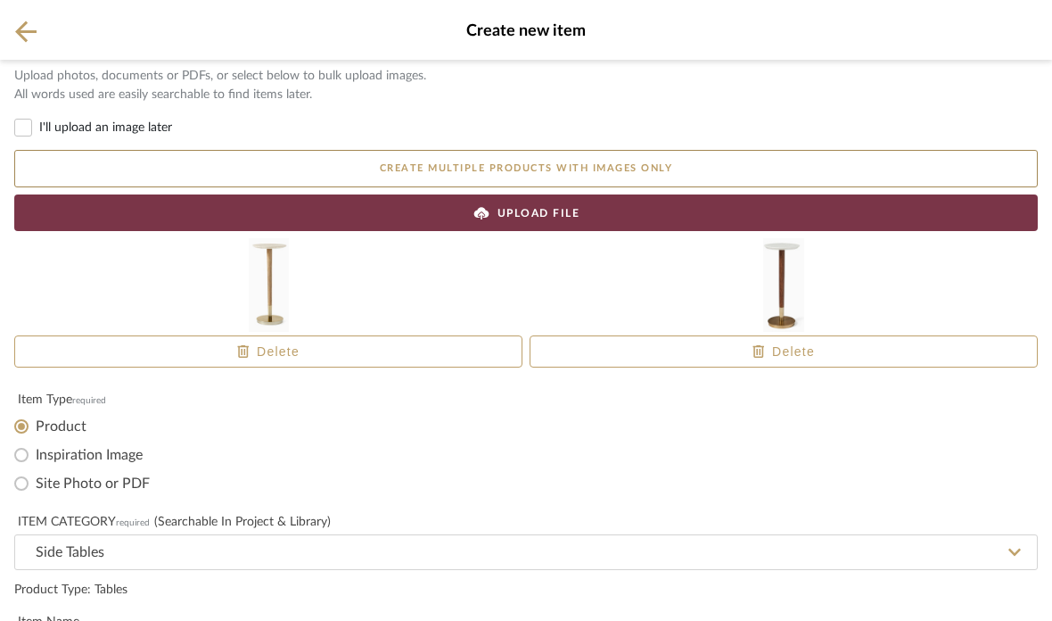
type textarea "marble top table, solid wood, 3 different combinations, metal base"
type input "9.5 diameter, 22 inches high"
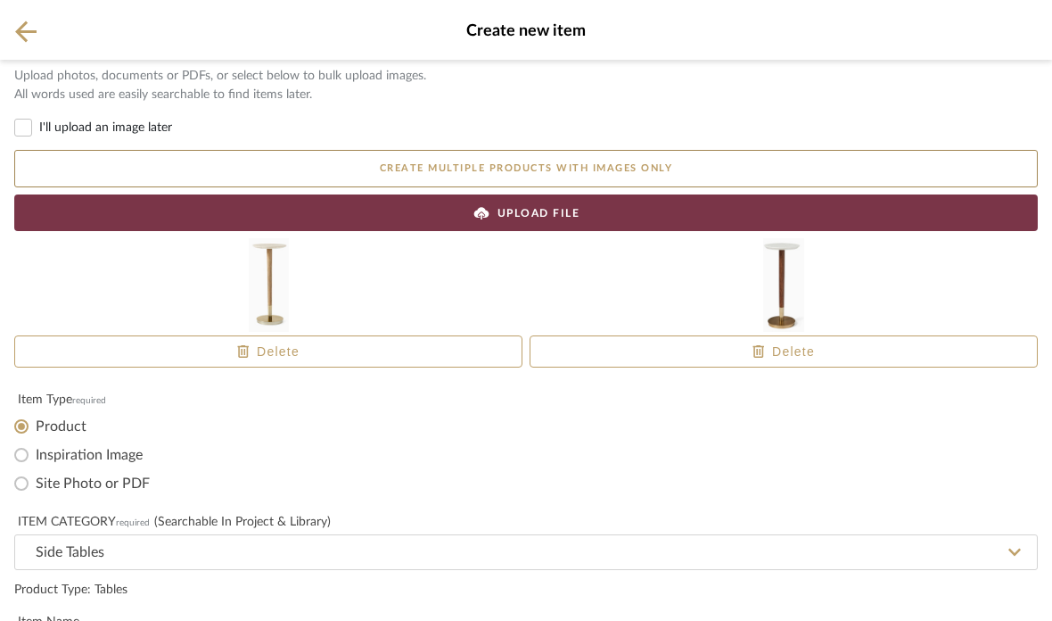
type textarea "weighs 10 lbs."
click at [557, 224] on div "UPLOAD FILE" at bounding box center [526, 212] width 1024 height 37
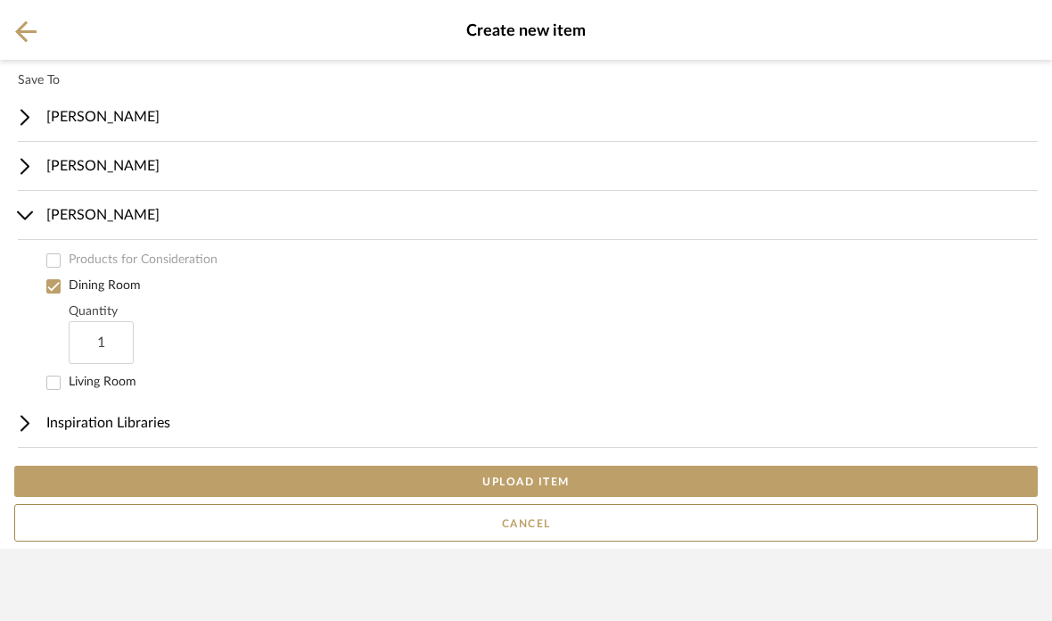
click at [570, 497] on button "UPLOAD ITEM" at bounding box center [526, 481] width 1024 height 31
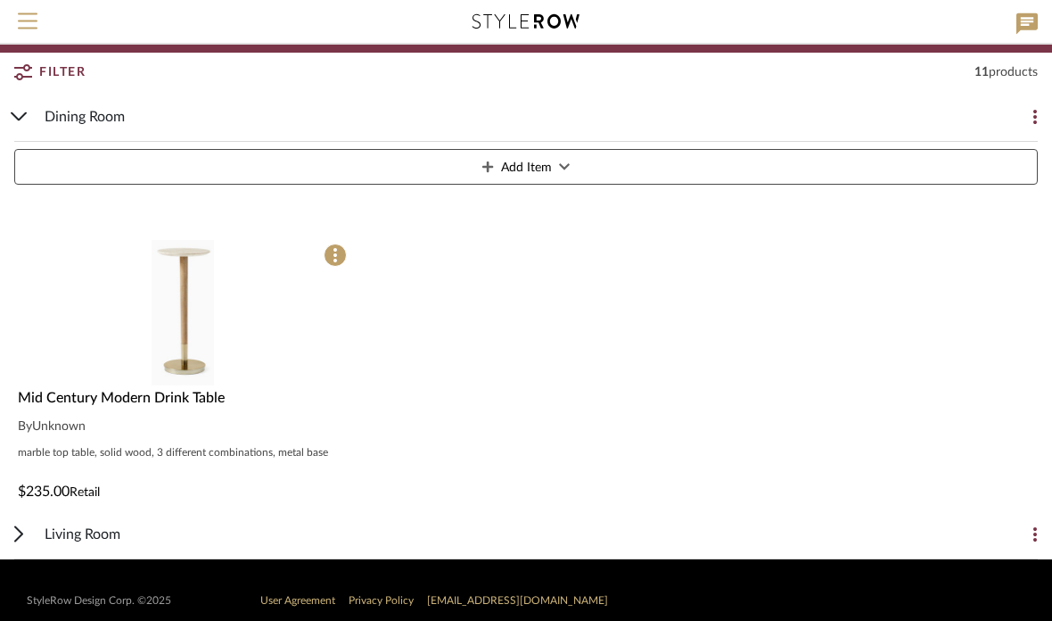
scroll to position [206, 0]
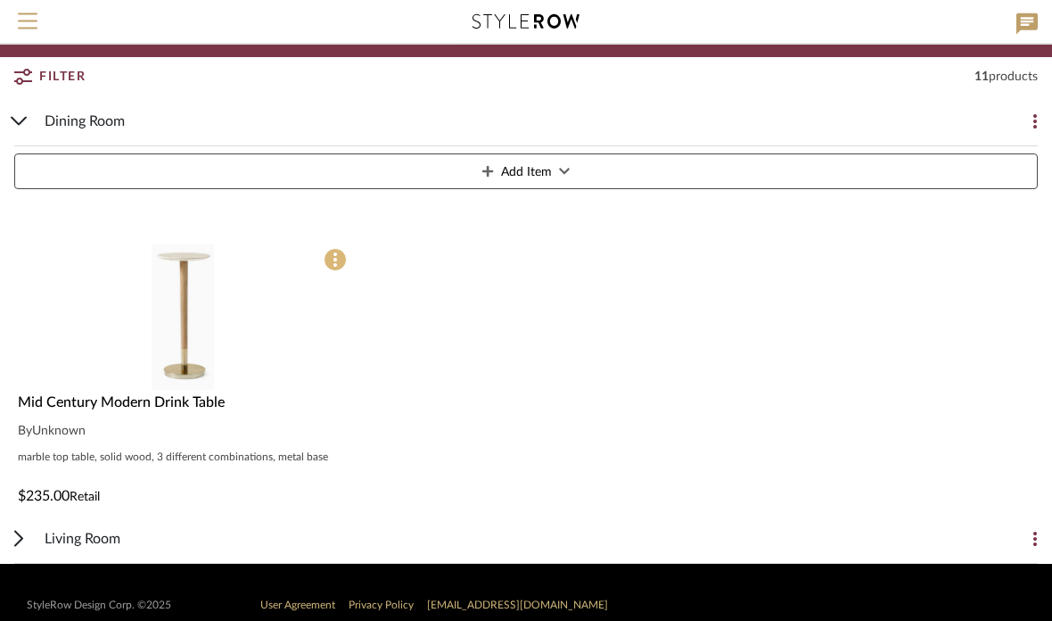
click at [342, 261] on span at bounding box center [335, 260] width 23 height 23
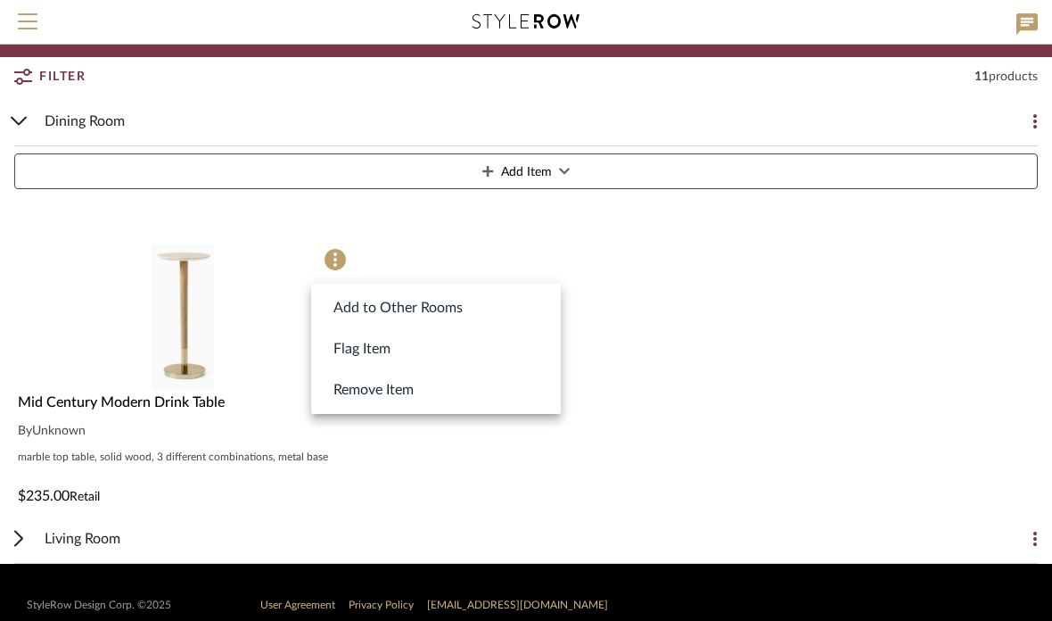
click at [425, 489] on div at bounding box center [526, 310] width 1052 height 621
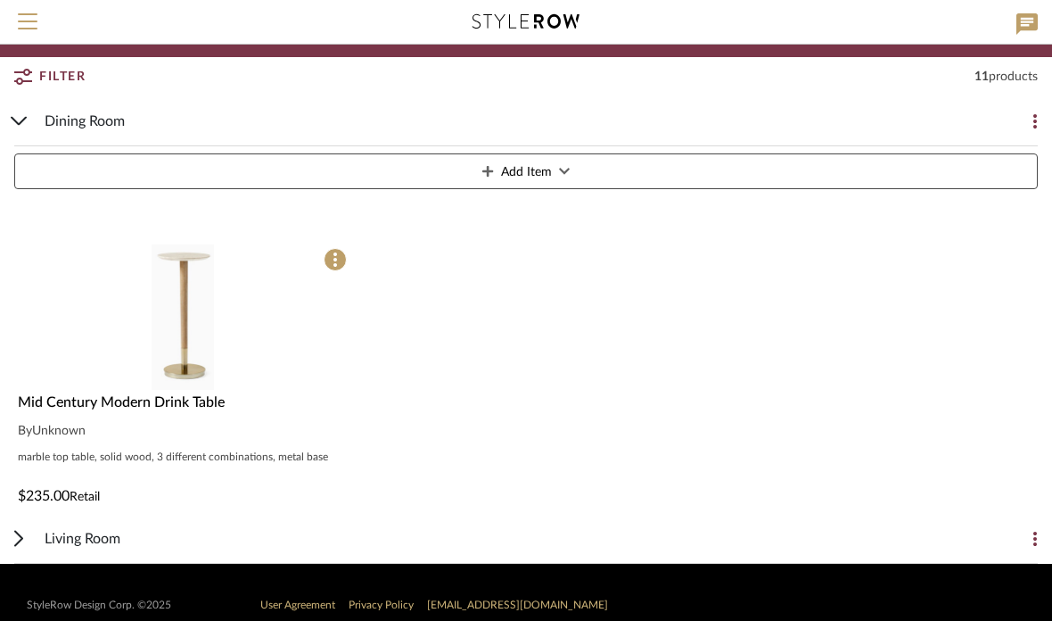
click at [197, 404] on span "Mid Century Modern Drink Table" at bounding box center [121, 402] width 207 height 14
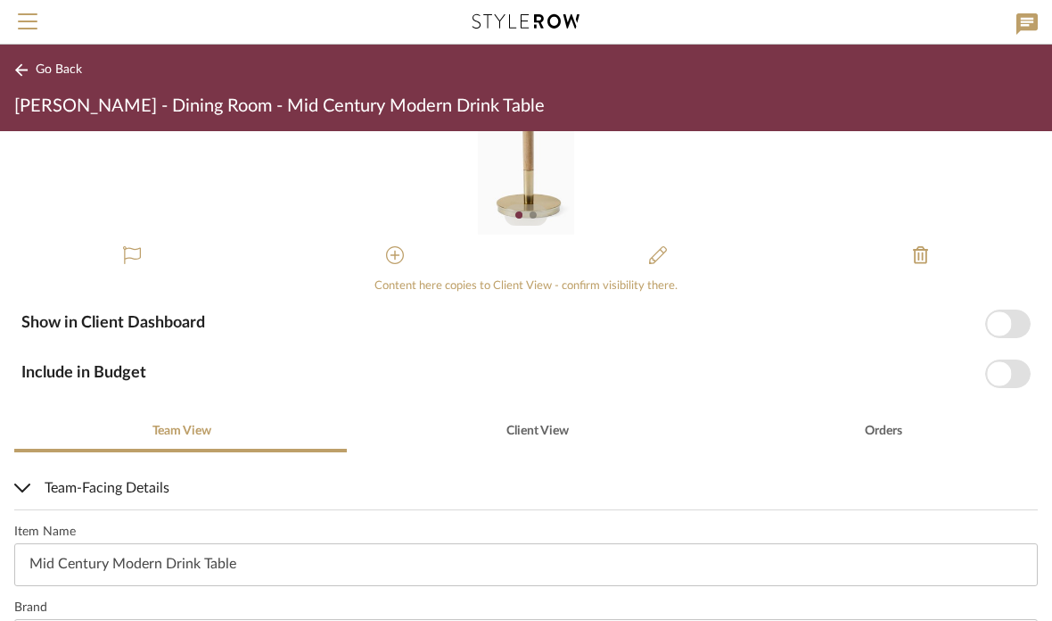
scroll to position [128, 0]
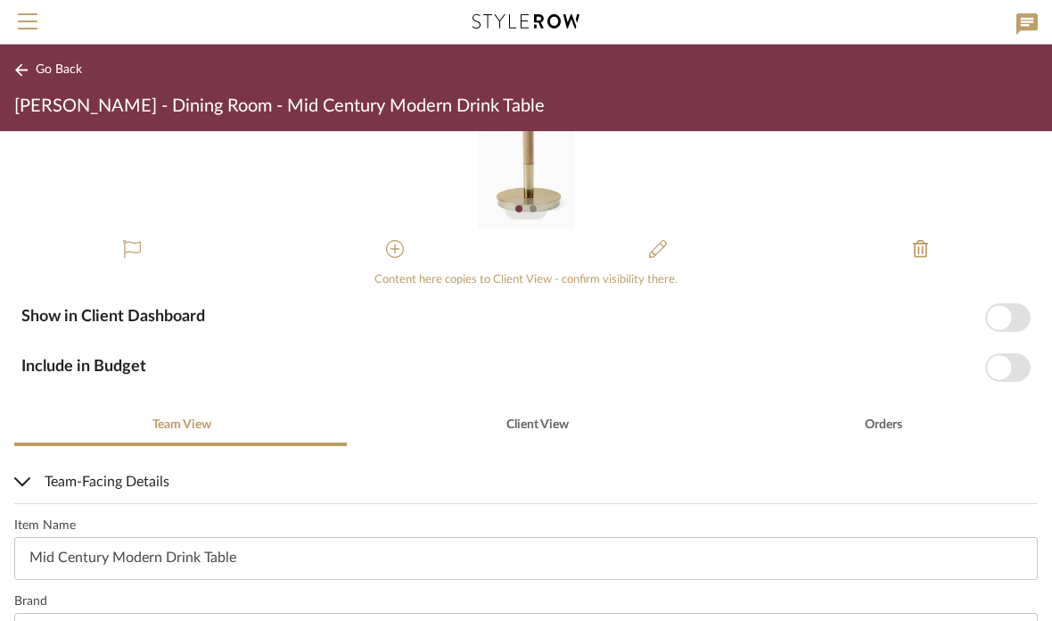
click at [1014, 314] on span "button" at bounding box center [1007, 317] width 45 height 29
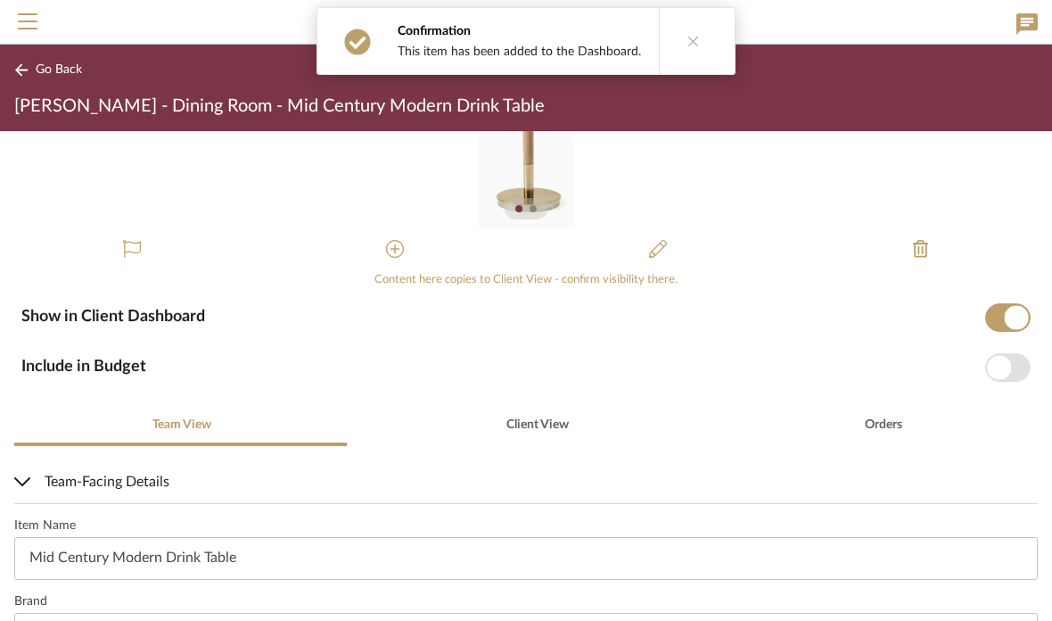
click at [1019, 374] on span "button" at bounding box center [1007, 367] width 45 height 29
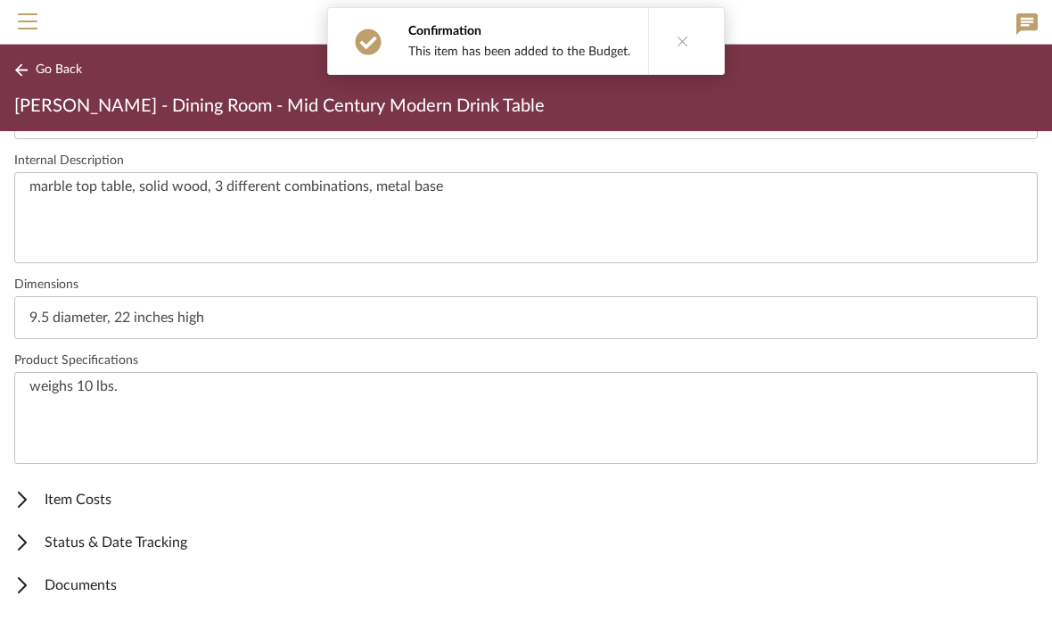
scroll to position [644, 0]
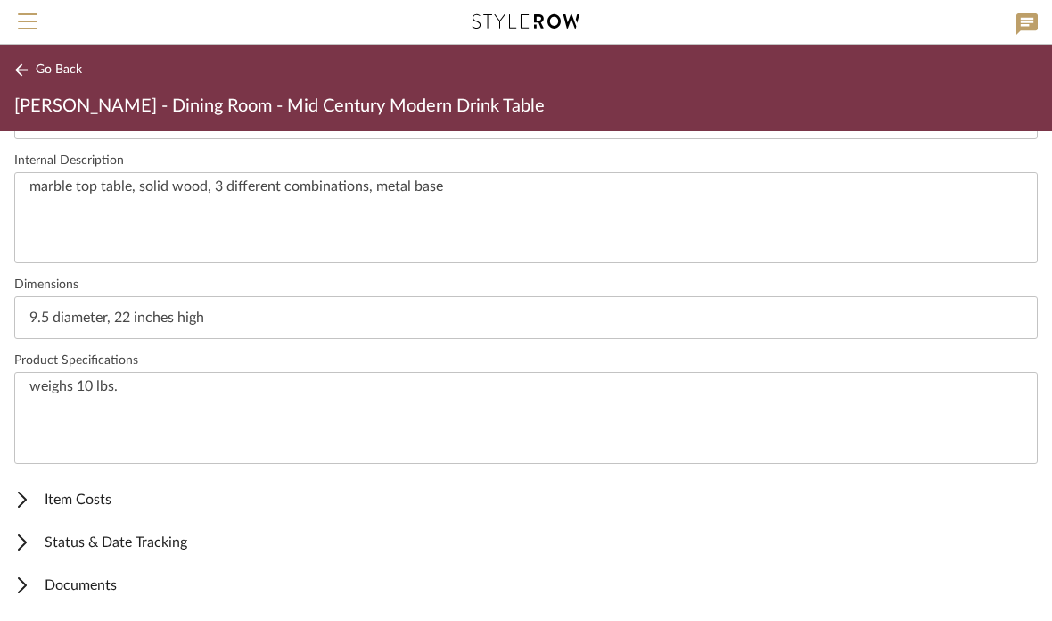
click at [101, 499] on span "Item Costs" at bounding box center [522, 499] width 1017 height 21
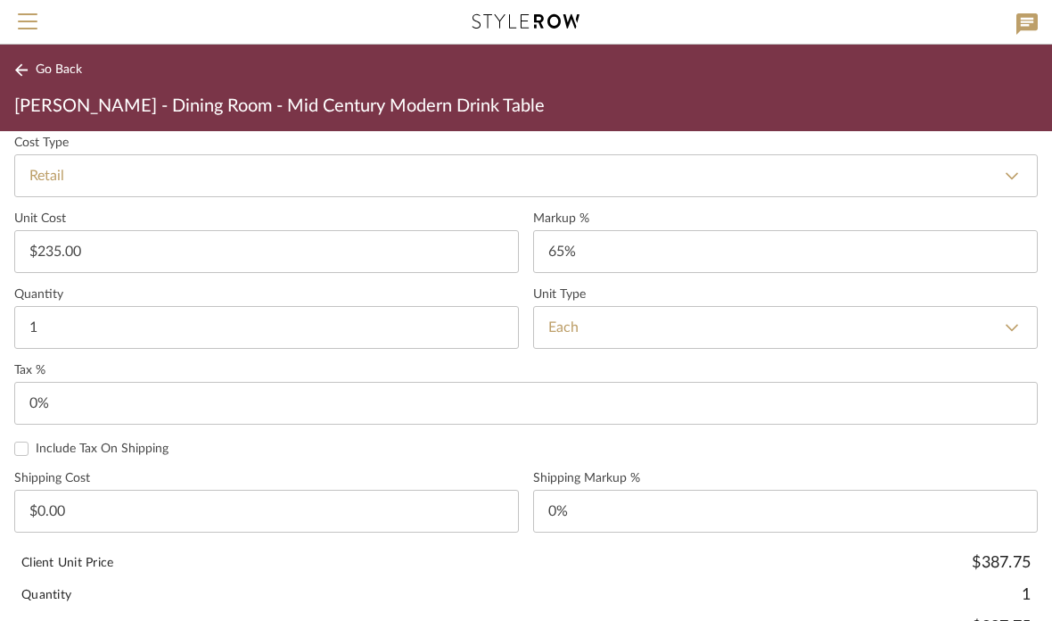
scroll to position [1052, 0]
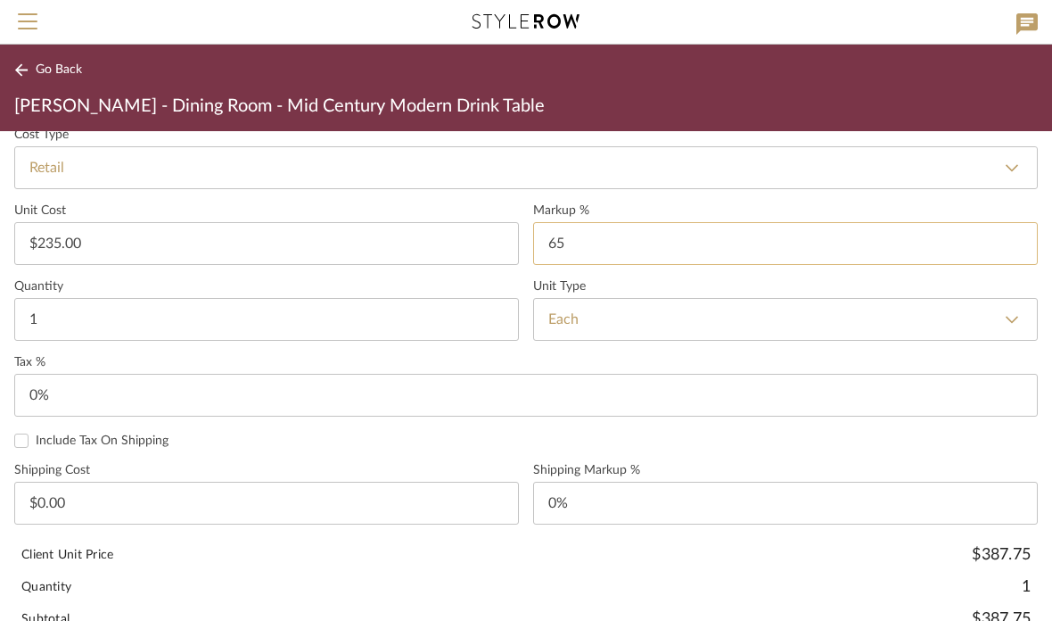
type input "0"
type input "0%"
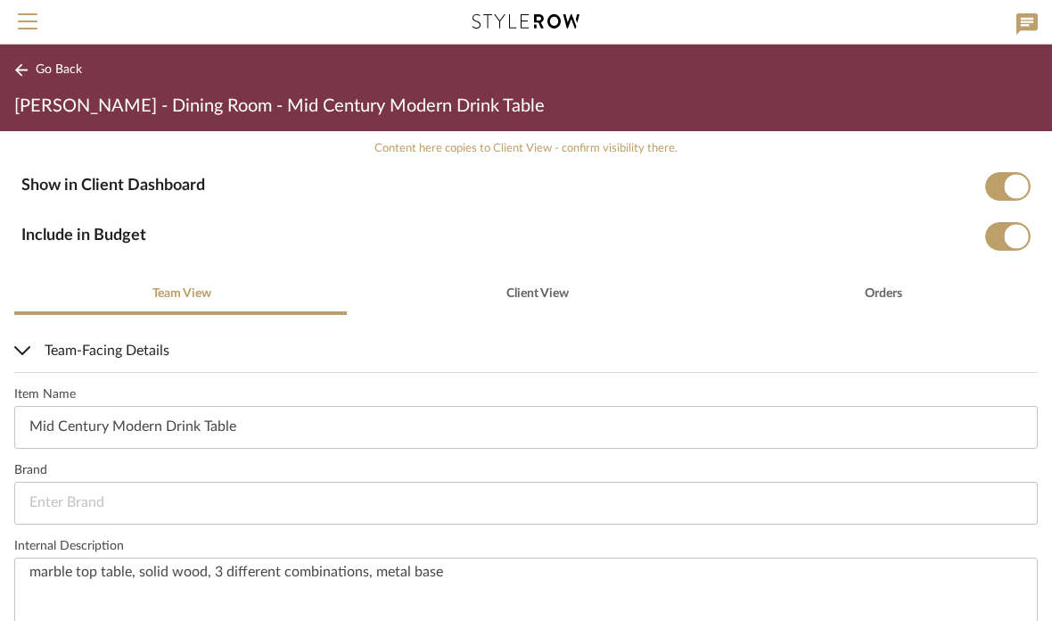
scroll to position [349, 0]
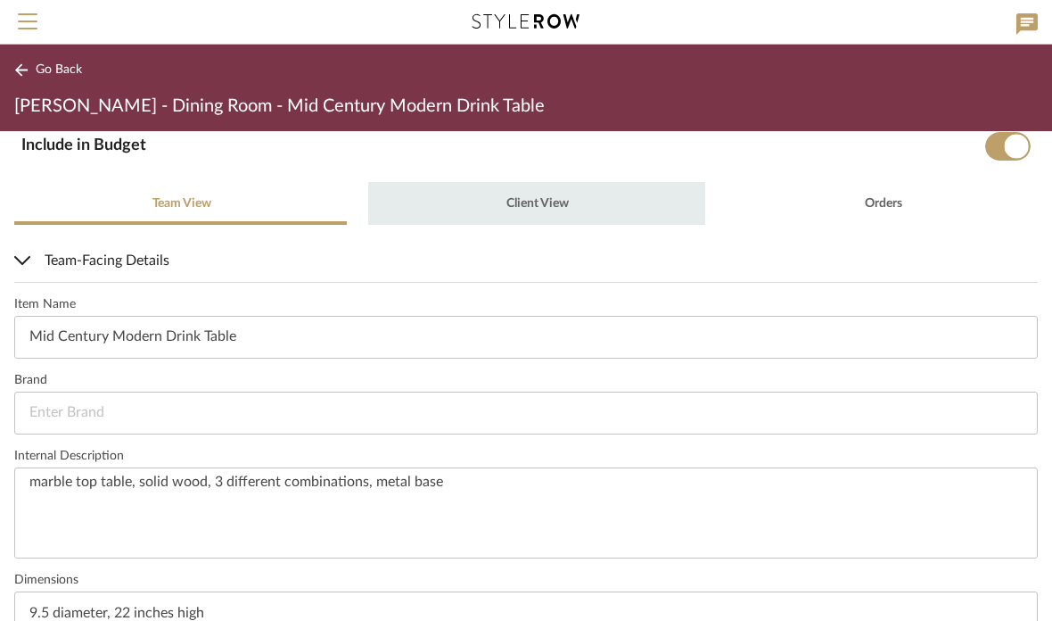
type input "2"
click at [541, 203] on span "Client View" at bounding box center [538, 203] width 62 height 12
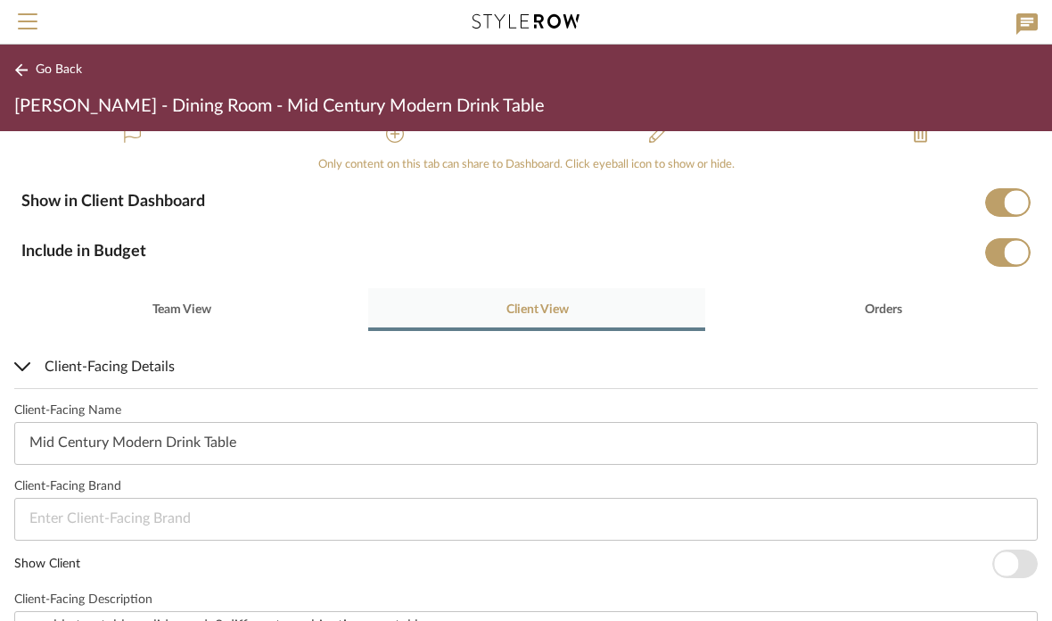
scroll to position [223, 0]
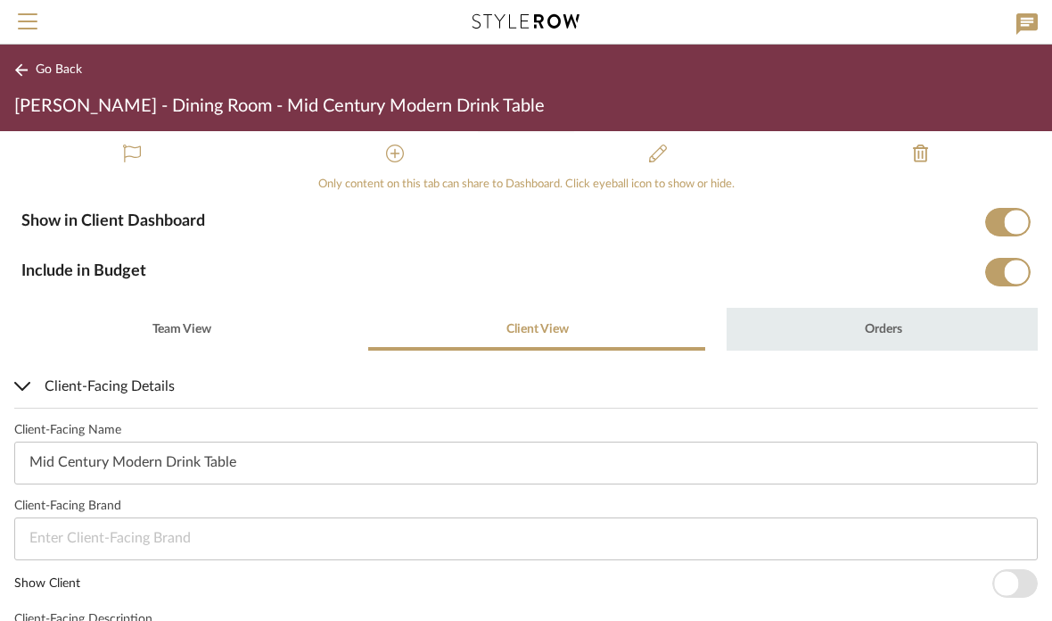
click at [885, 324] on span "Orders" at bounding box center [883, 329] width 37 height 12
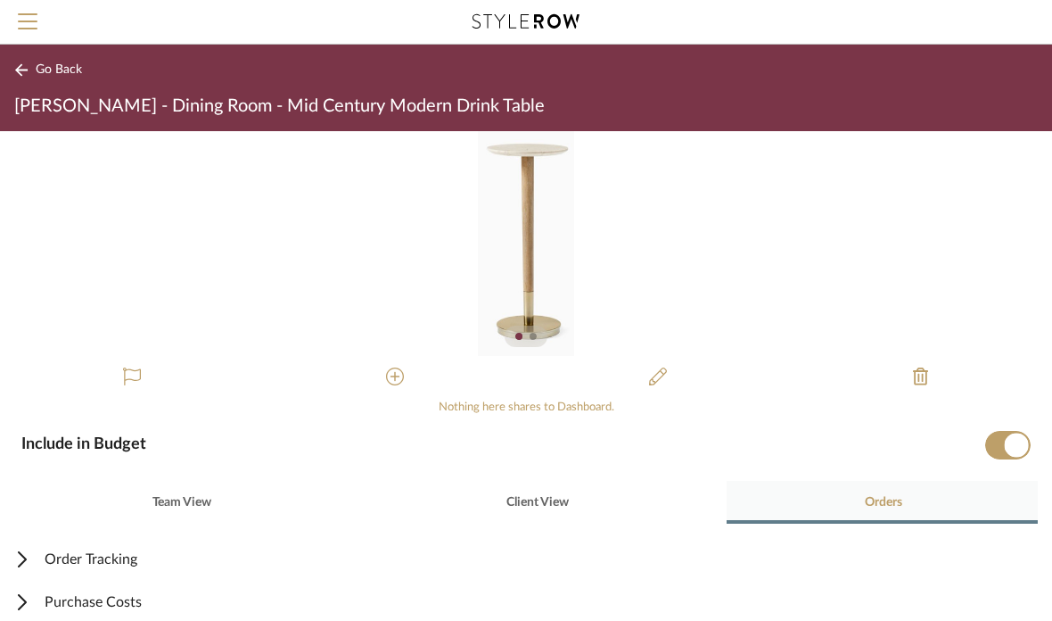
scroll to position [0, 0]
click at [64, 70] on span "Go Back" at bounding box center [59, 69] width 46 height 15
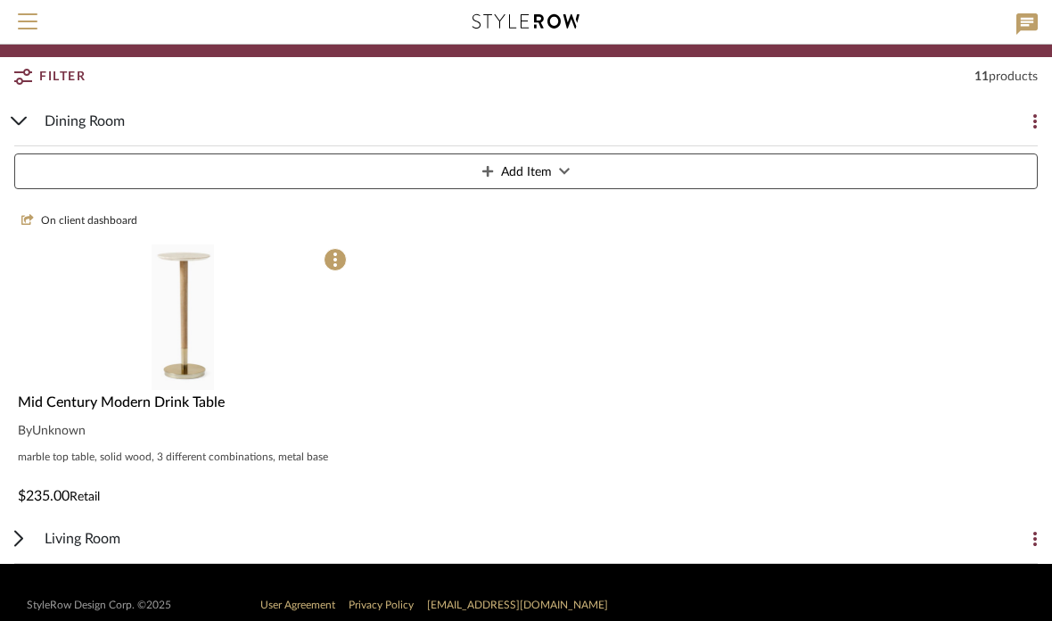
click at [1047, 114] on cdk-accordion-item "Dining Room Add Item On client dashboard Mid Century Modern Drink Table By Unkn…" at bounding box center [526, 304] width 1052 height 417
click at [1035, 118] on icon at bounding box center [1036, 121] width 4 height 14
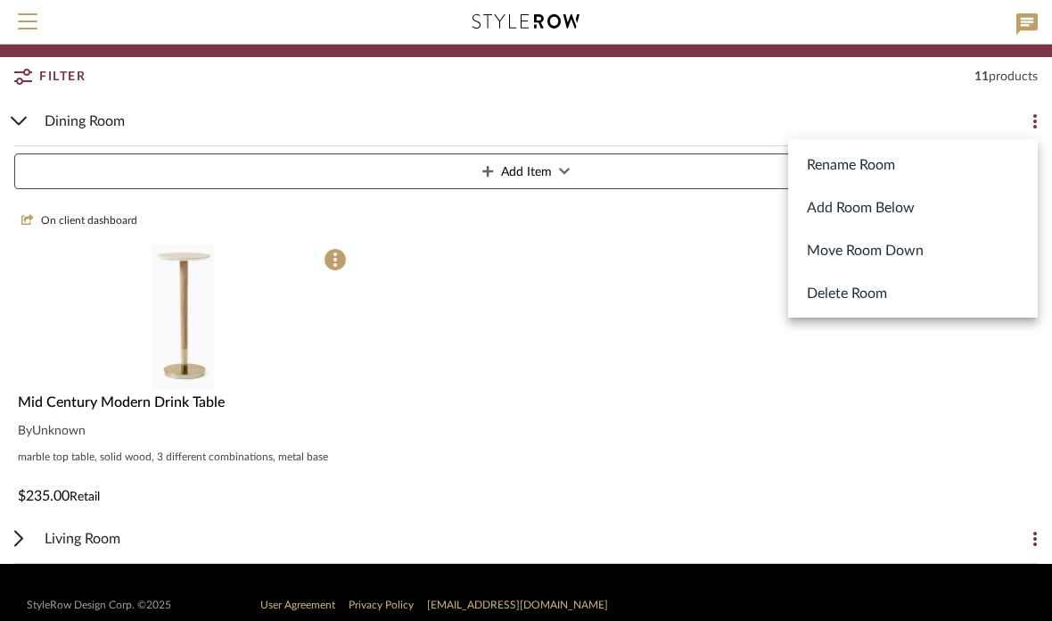
click at [664, 399] on div at bounding box center [526, 310] width 1052 height 621
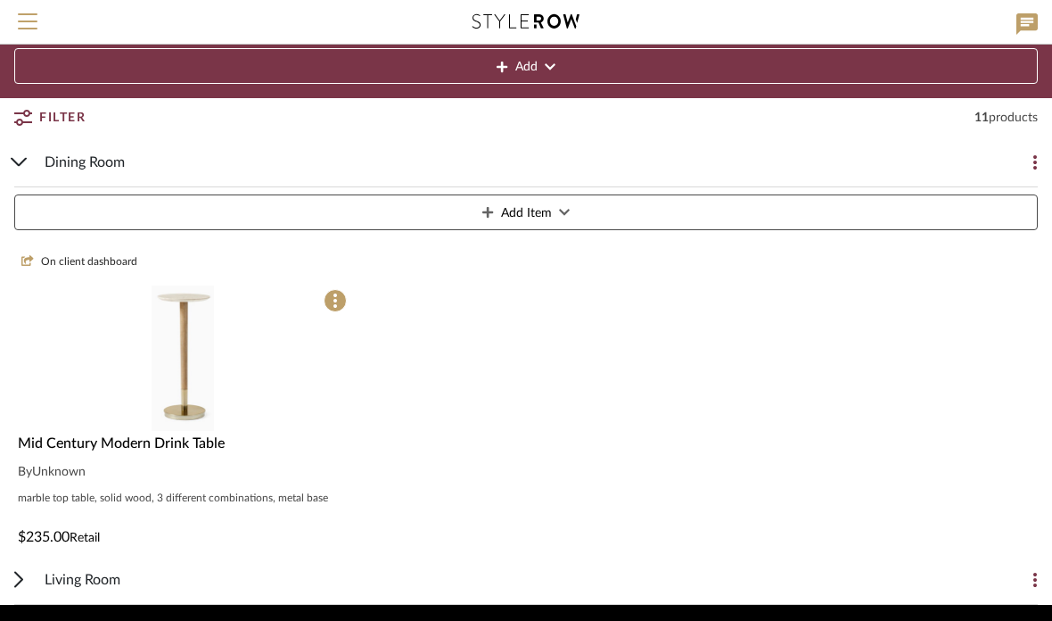
scroll to position [0, 0]
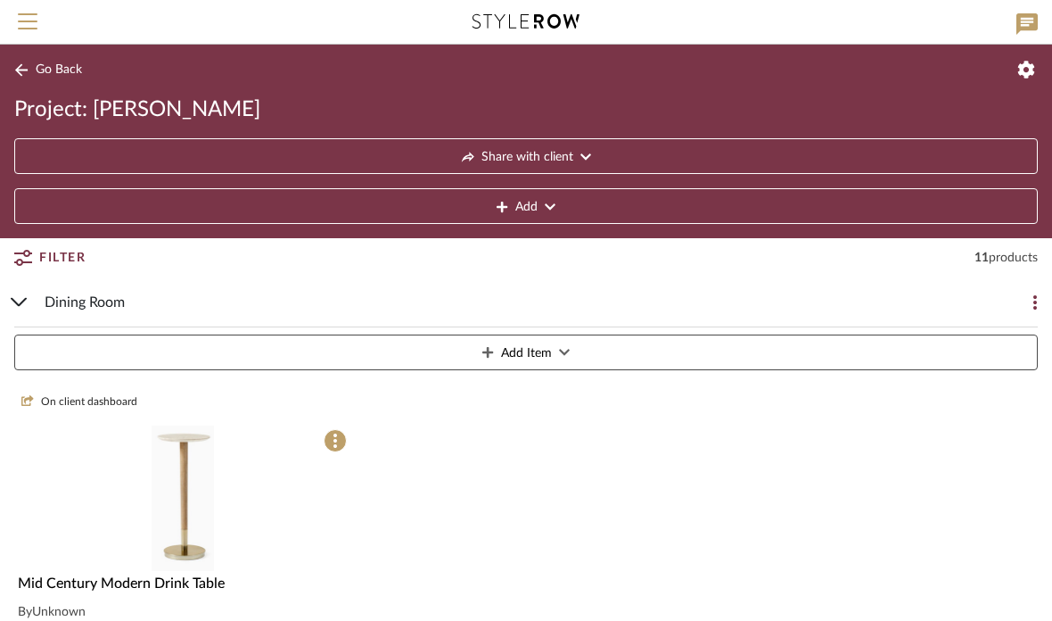
click at [591, 152] on button "Share with client" at bounding box center [526, 156] width 1024 height 36
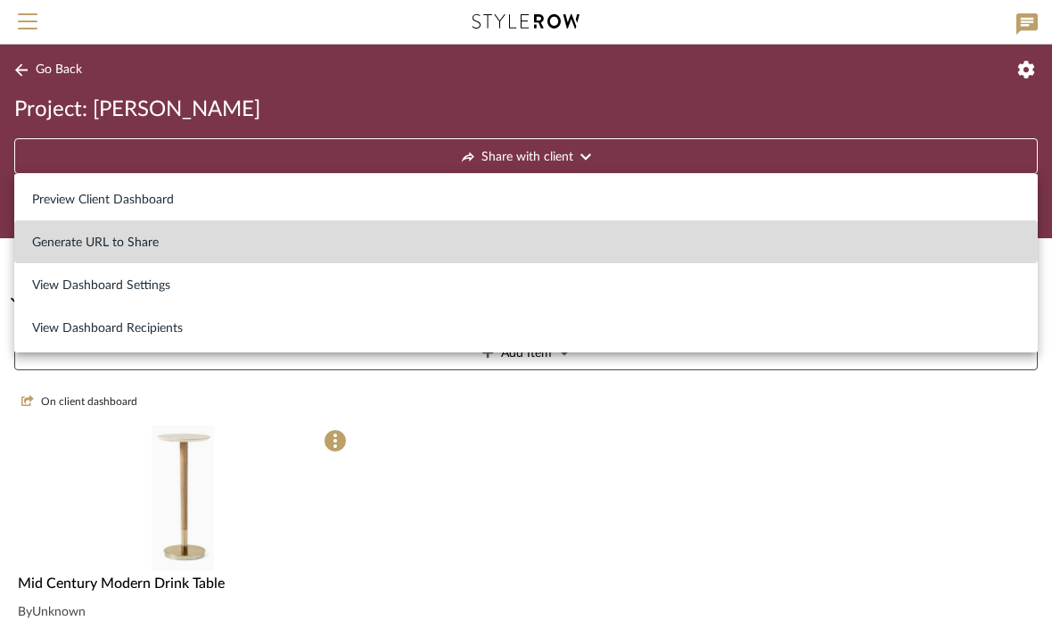
click at [144, 249] on span "Generate URL to Share" at bounding box center [95, 242] width 127 height 15
